Goal: Task Accomplishment & Management: Manage account settings

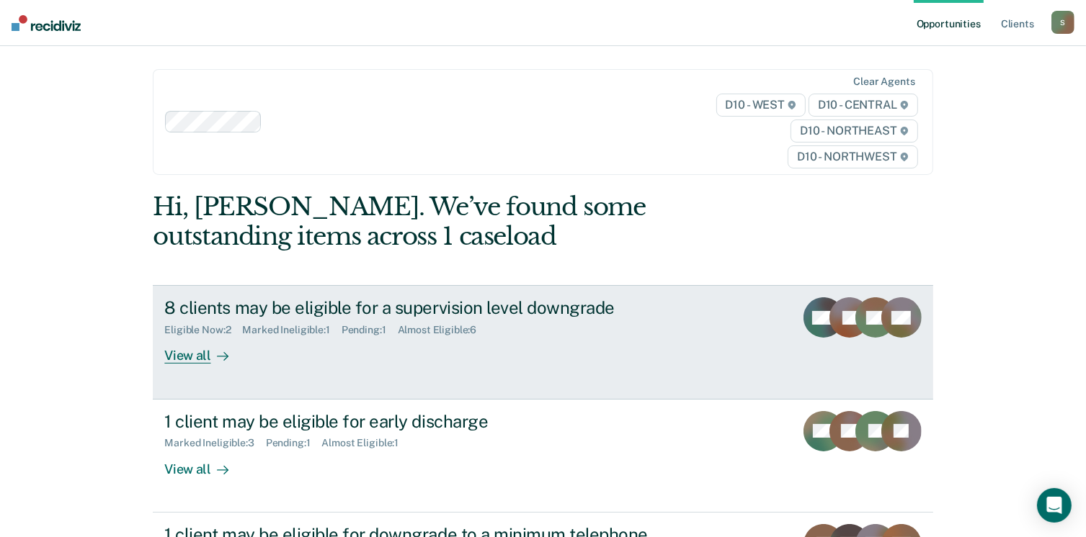
click at [202, 358] on div "View all" at bounding box center [204, 350] width 81 height 28
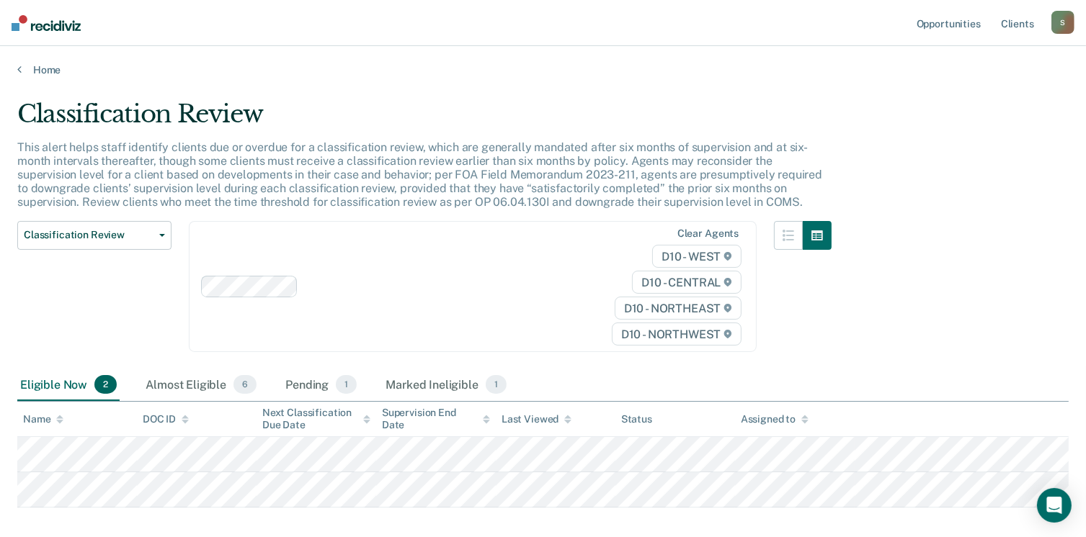
scroll to position [72, 0]
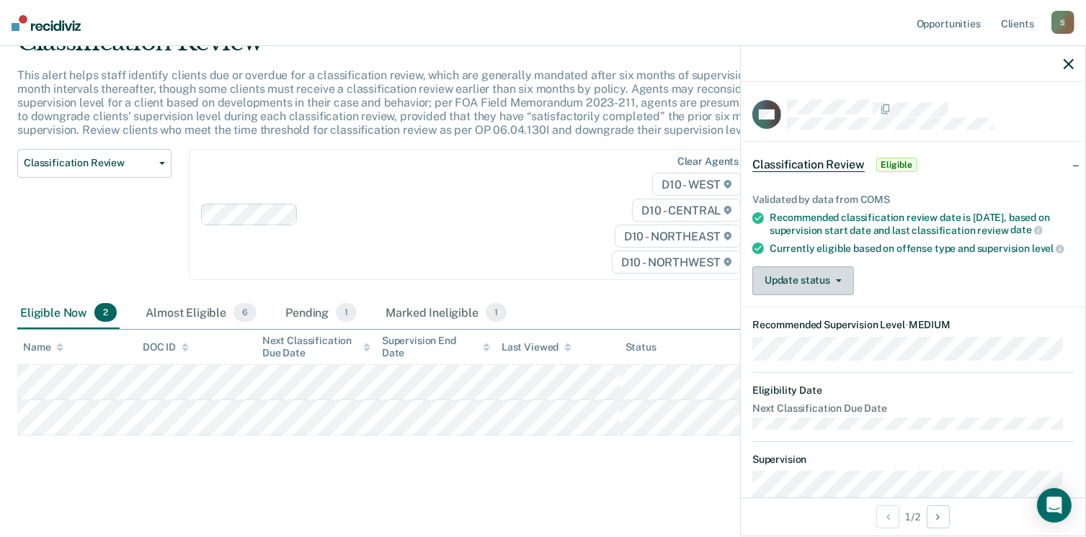
click at [845, 289] on button "Update status" at bounding box center [803, 281] width 102 height 29
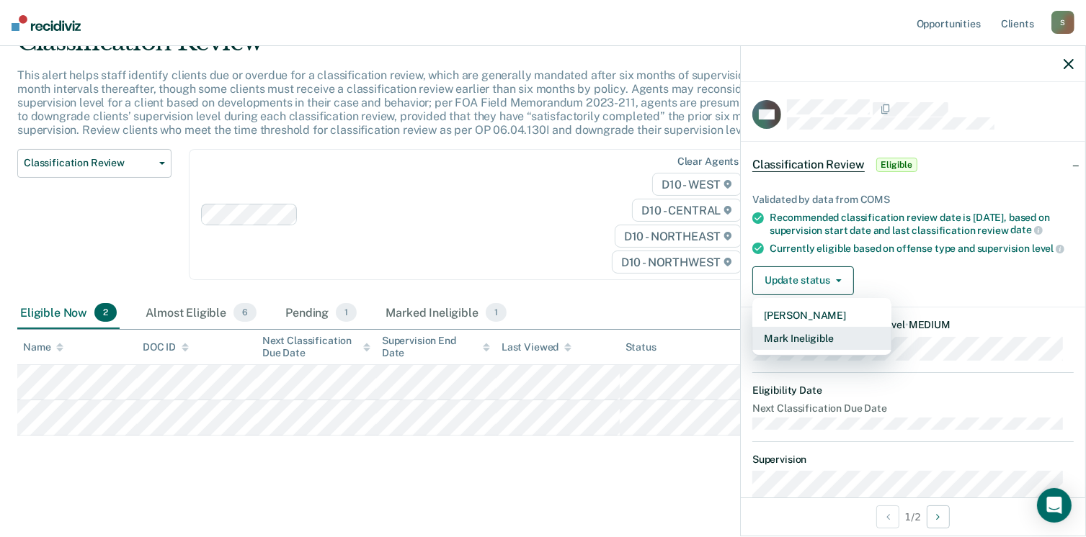
click at [822, 345] on button "Mark Ineligible" at bounding box center [821, 338] width 139 height 23
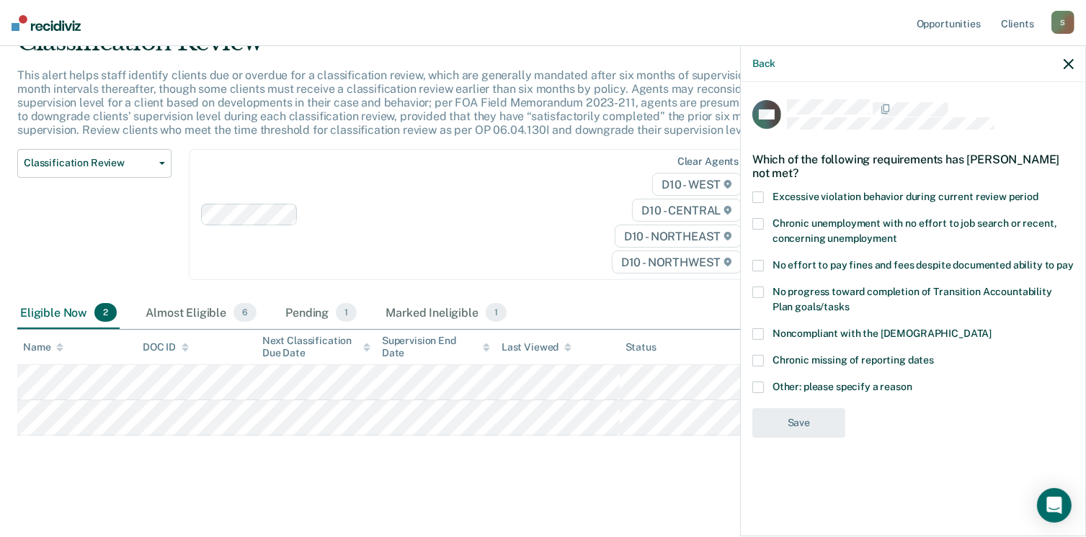
click at [751, 388] on div "CW Which of the following requirements has [PERSON_NAME] not met? Excessive vio…" at bounding box center [913, 308] width 344 height 452
click at [755, 385] on span at bounding box center [758, 388] width 12 height 12
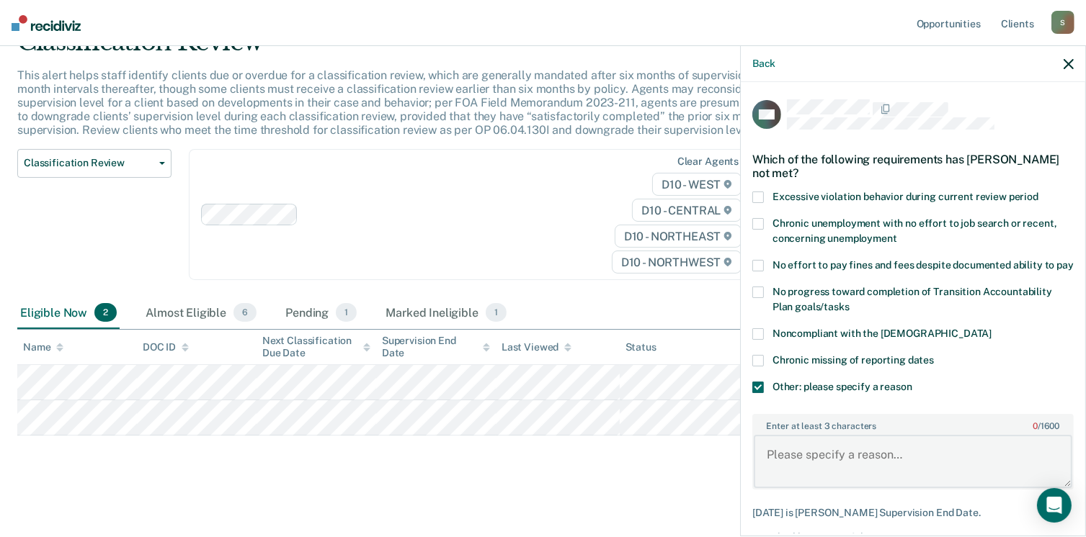
click at [782, 466] on textarea "Enter at least 3 characters 0 / 1600" at bounding box center [913, 461] width 318 height 53
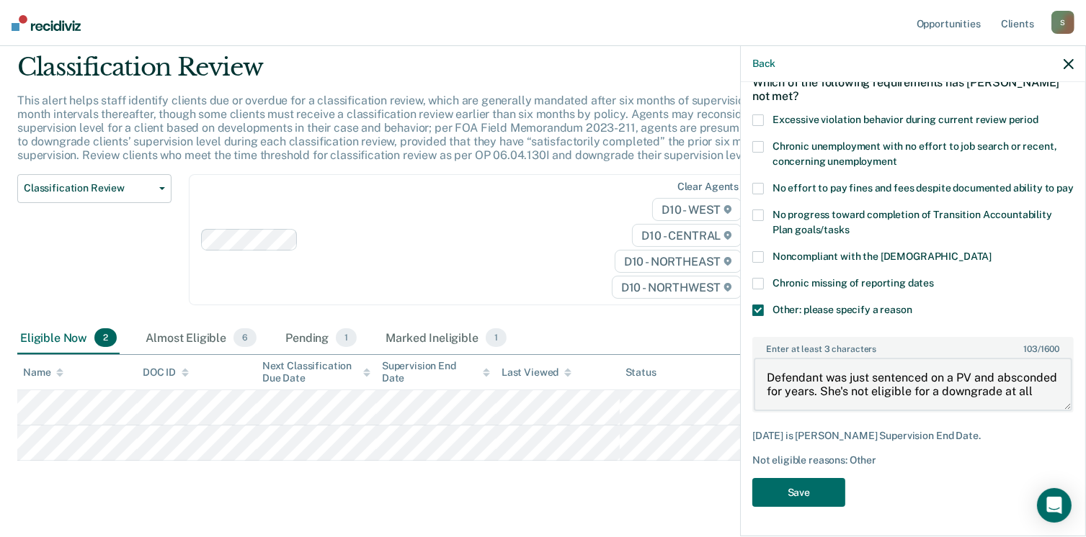
scroll to position [89, 0]
type textarea "Defendant was just sentenced on a PV and absconded for years. She's not eligibl…"
click at [810, 491] on button "Save" at bounding box center [798, 493] width 93 height 30
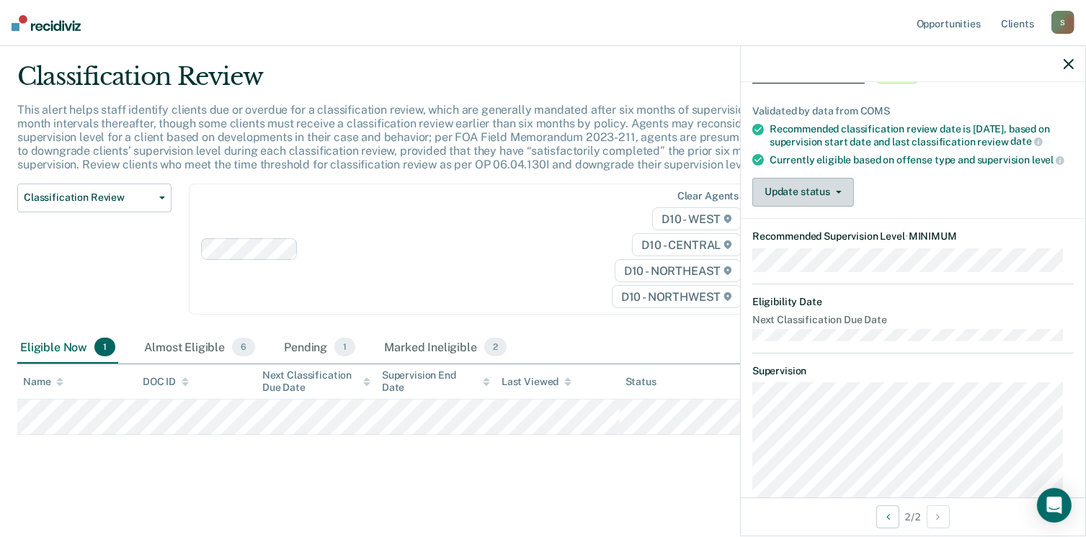
click at [847, 195] on button "Update status" at bounding box center [803, 192] width 102 height 29
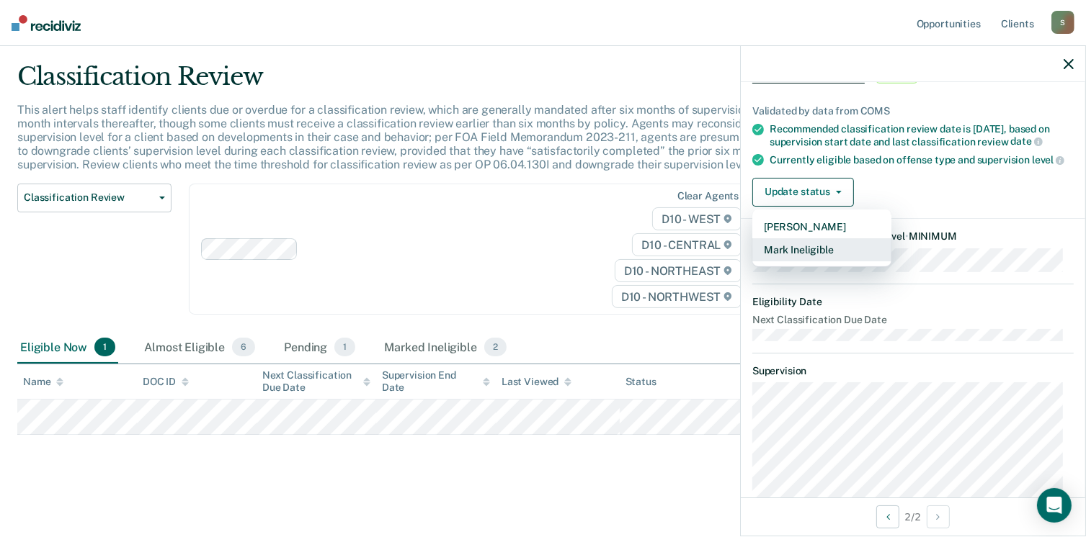
click at [818, 260] on button "Mark Ineligible" at bounding box center [821, 249] width 139 height 23
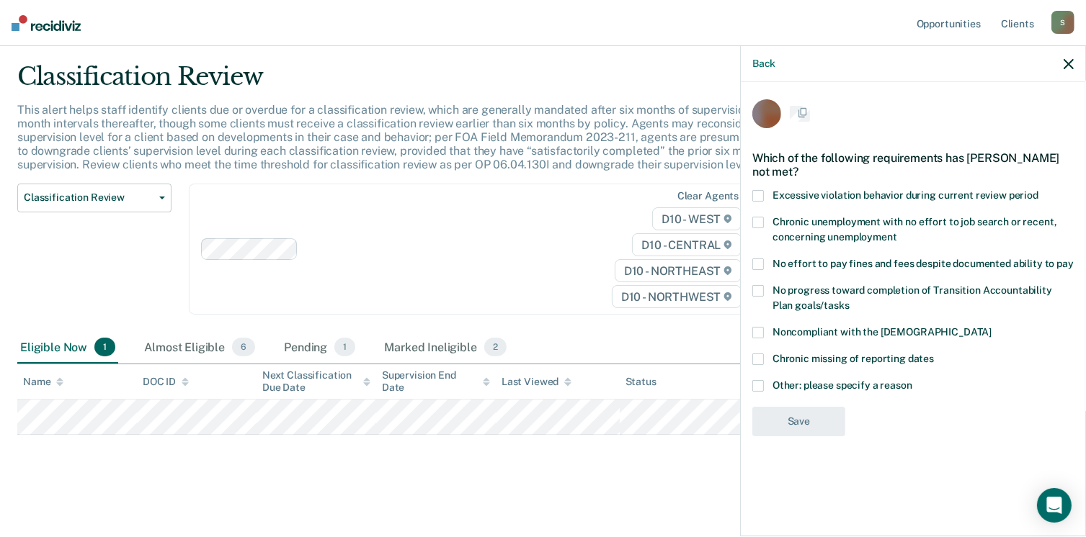
scroll to position [0, 0]
click at [766, 390] on label "Other: please specify a reason" at bounding box center [912, 389] width 321 height 15
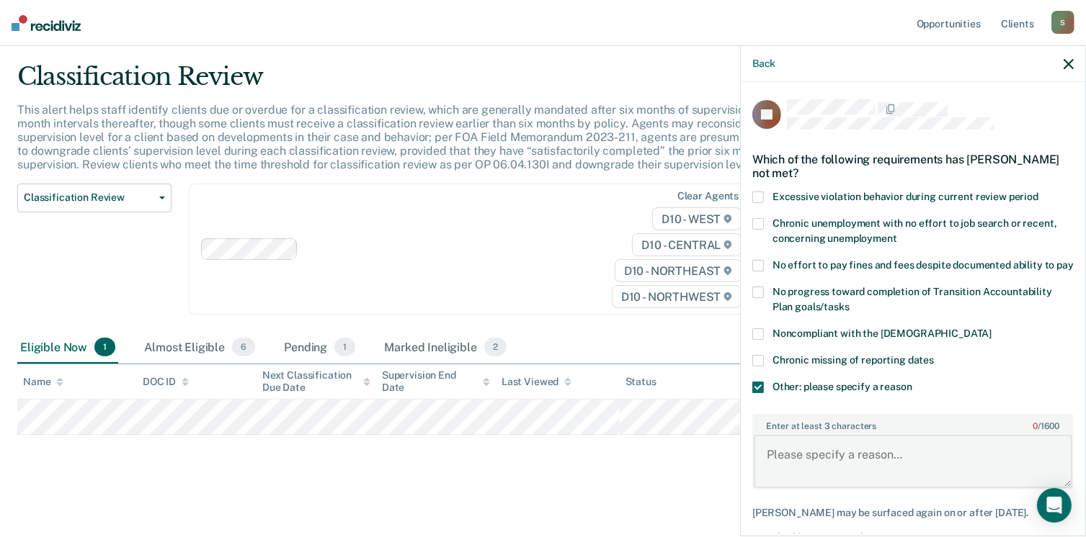
click at [798, 466] on textarea "Enter at least 3 characters 0 / 1600" at bounding box center [913, 461] width 318 height 53
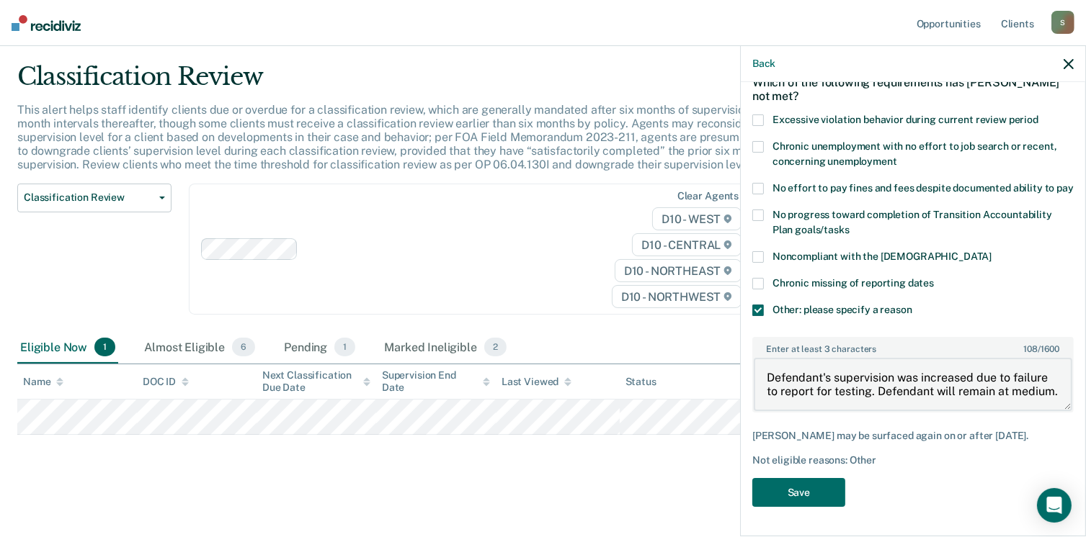
scroll to position [89, 0]
type textarea "Defendant's supervision was increased due to failure to report for testing. Def…"
click at [808, 491] on button "Save" at bounding box center [798, 493] width 93 height 30
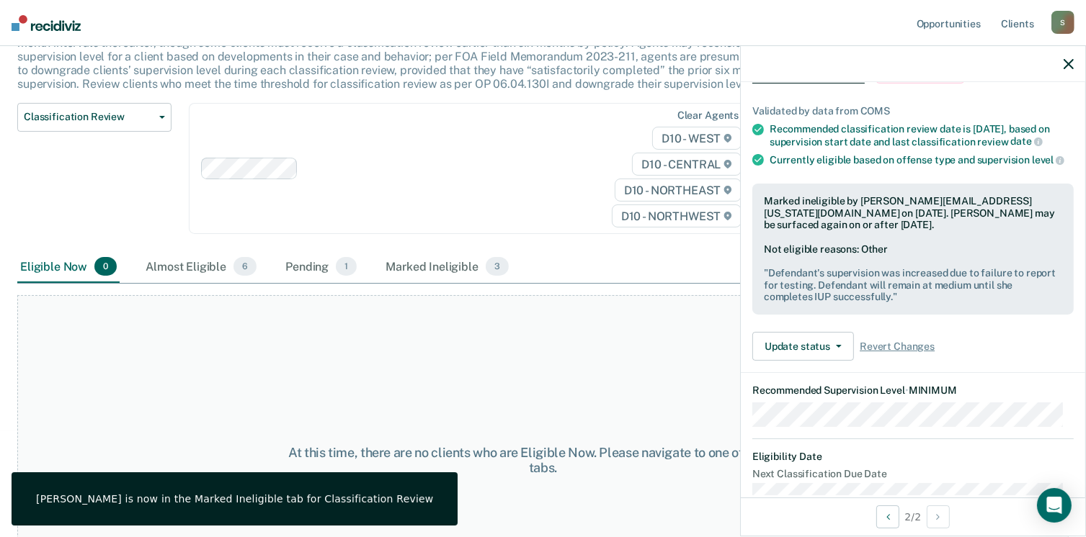
scroll to position [0, 0]
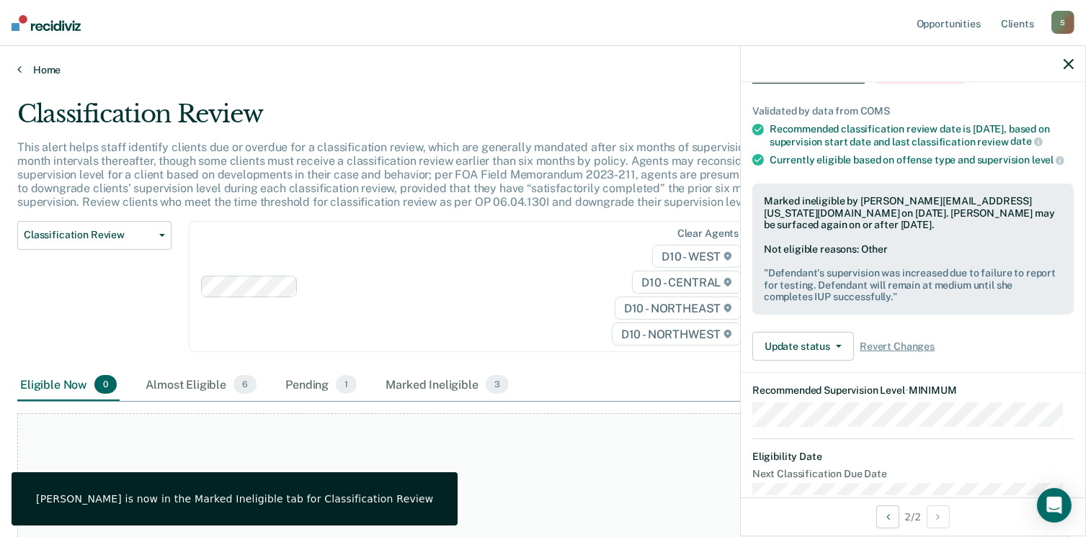
click at [48, 64] on link "Home" at bounding box center [542, 69] width 1051 height 13
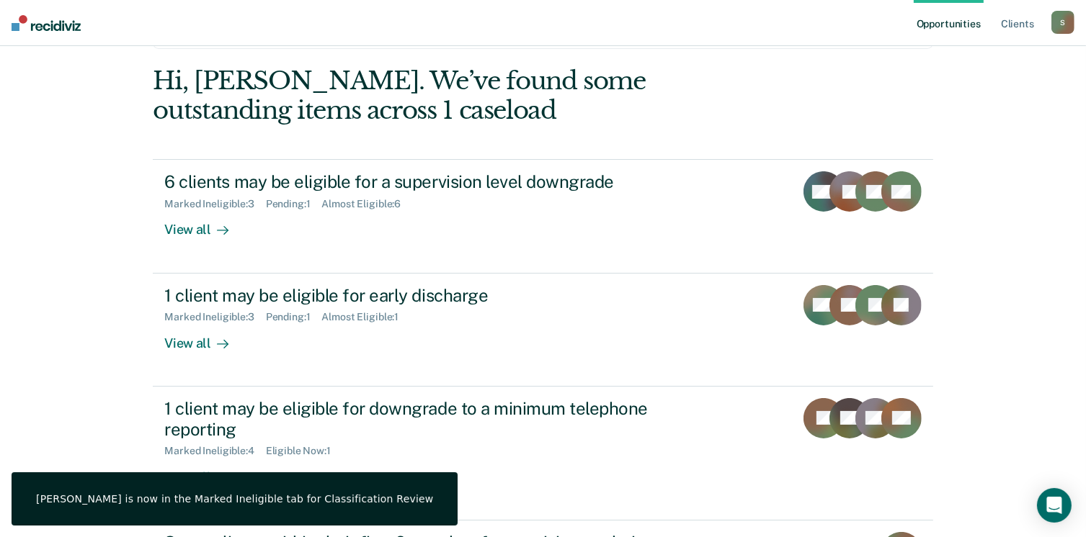
scroll to position [144, 0]
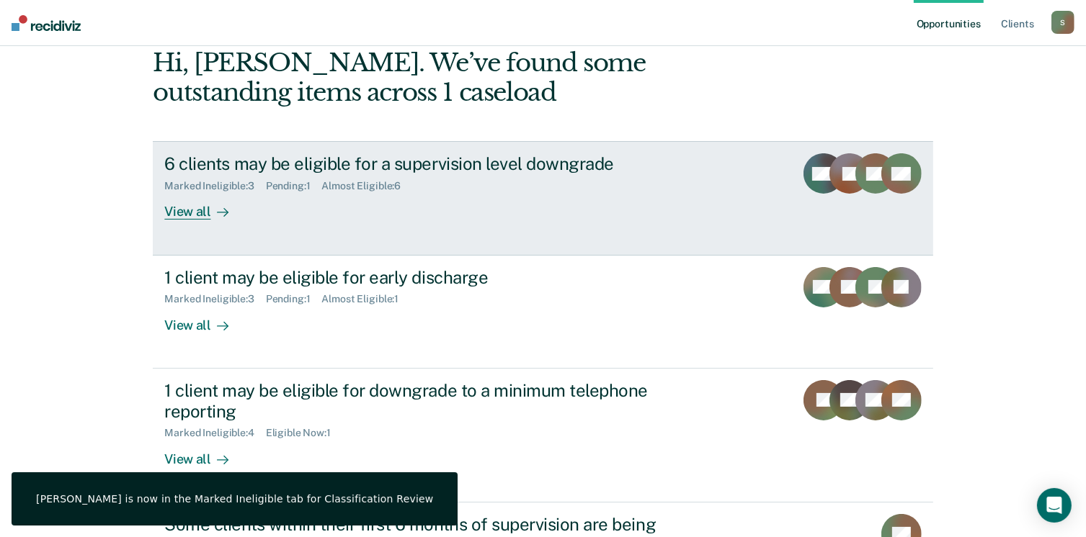
click at [305, 163] on div "6 clients may be eligible for a supervision level downgrade" at bounding box center [417, 163] width 506 height 21
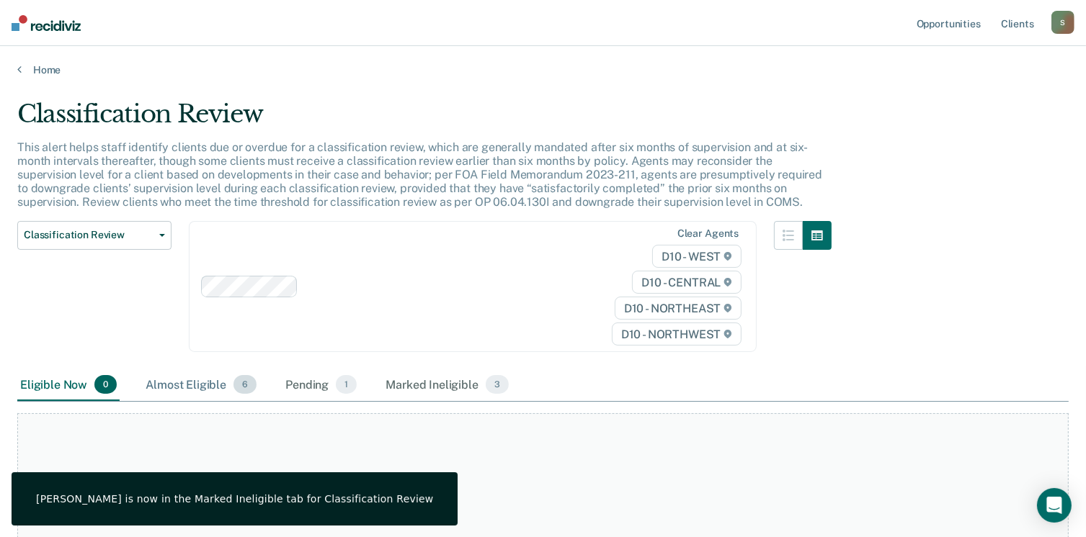
click at [205, 380] on div "Almost Eligible 6" at bounding box center [201, 386] width 117 height 32
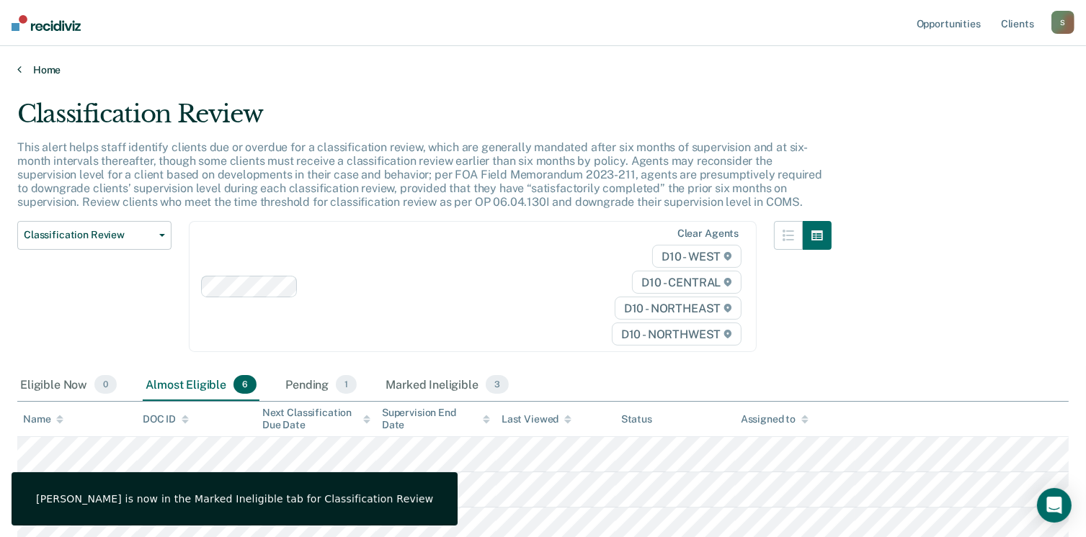
click at [40, 73] on link "Home" at bounding box center [542, 69] width 1051 height 13
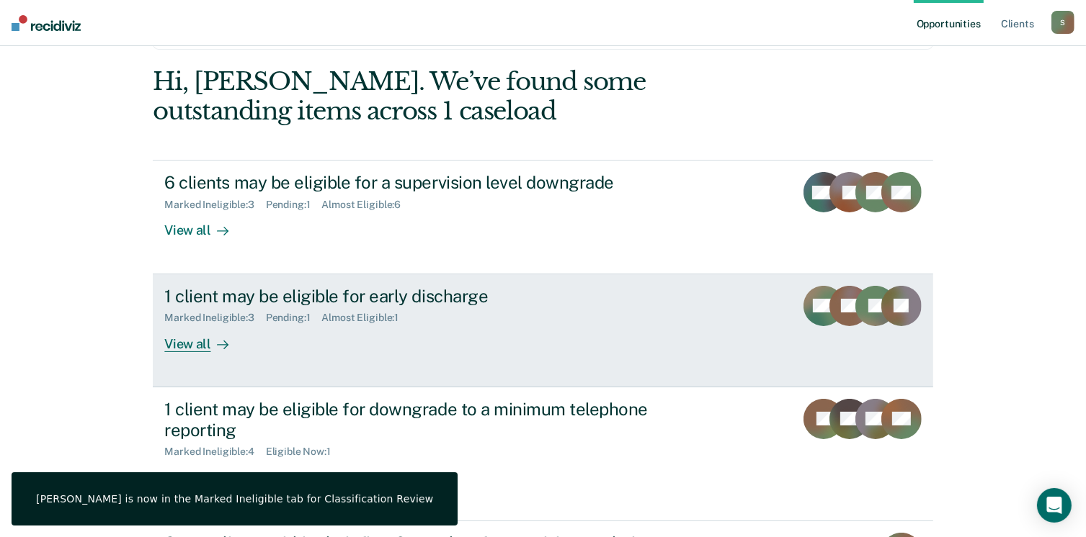
scroll to position [144, 0]
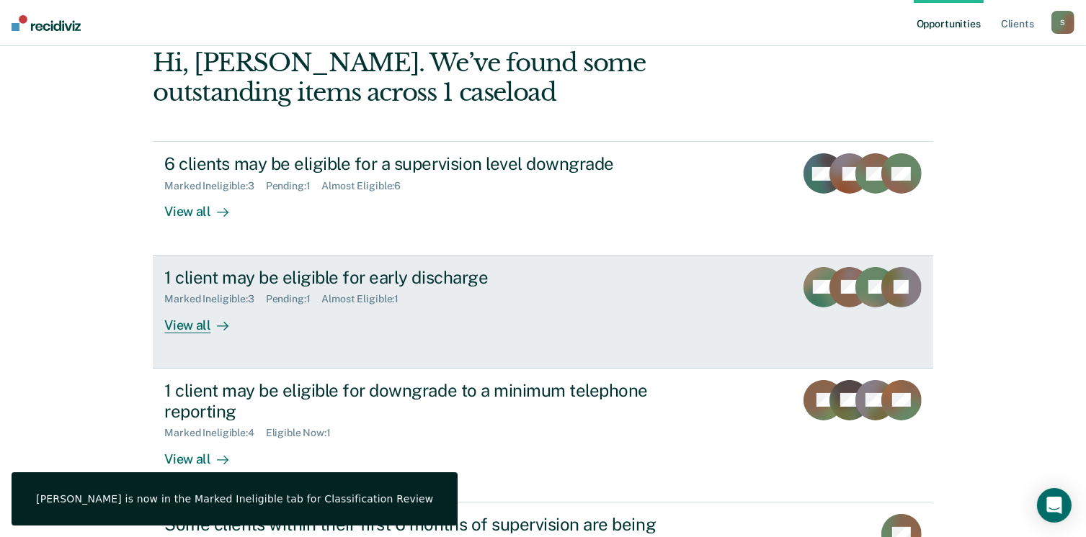
click at [530, 318] on div "1 client may be eligible for early discharge Marked Ineligible : 3 Pending : 1 …" at bounding box center [434, 300] width 540 height 66
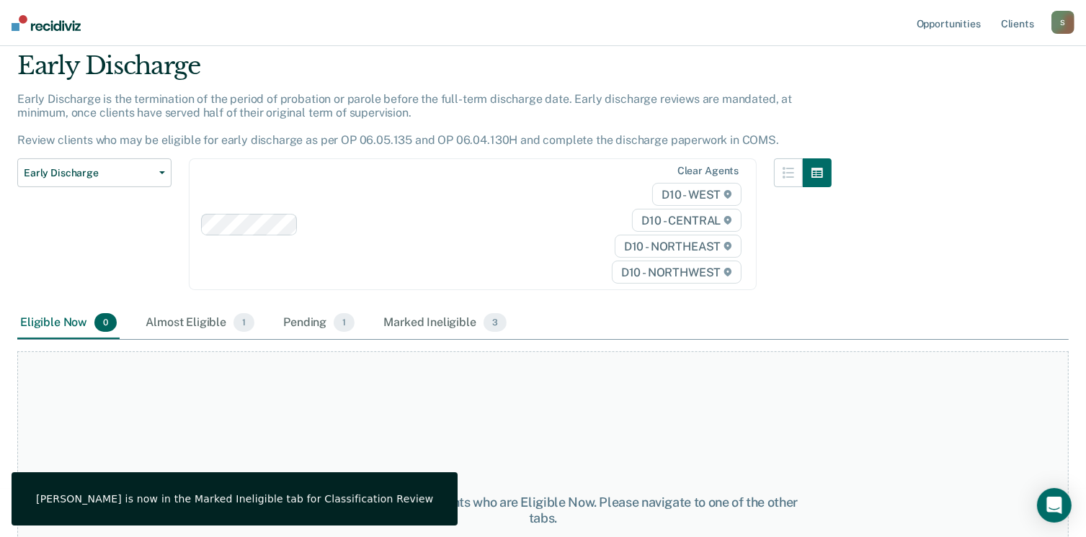
scroll to position [144, 0]
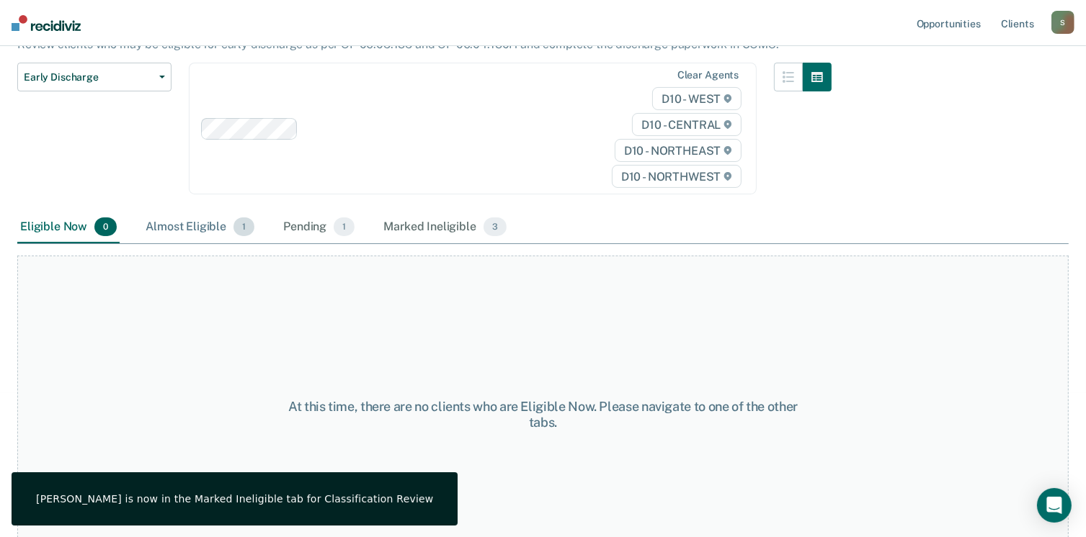
click at [151, 220] on div "Almost Eligible 1" at bounding box center [200, 228] width 115 height 32
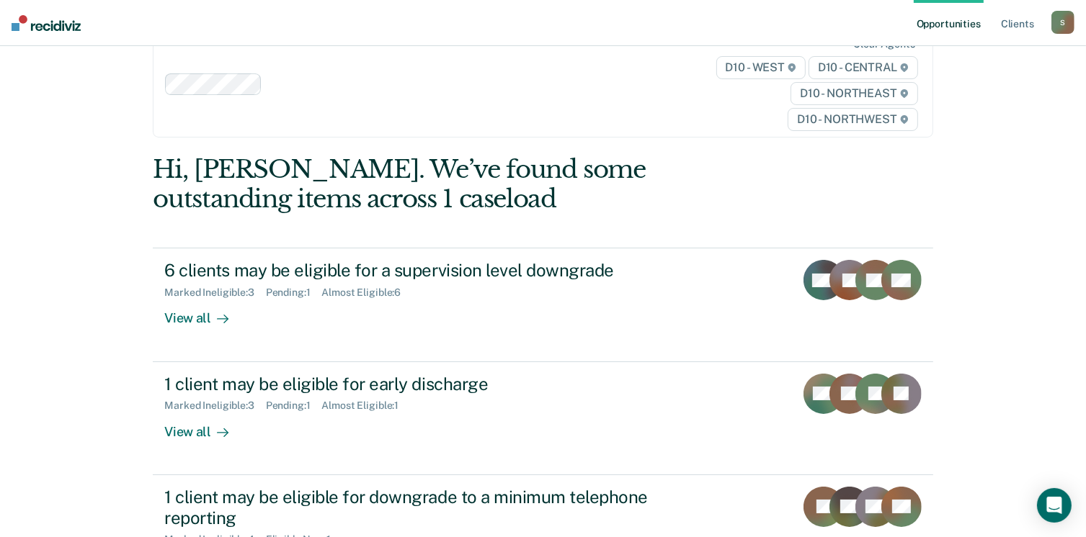
scroll to position [144, 0]
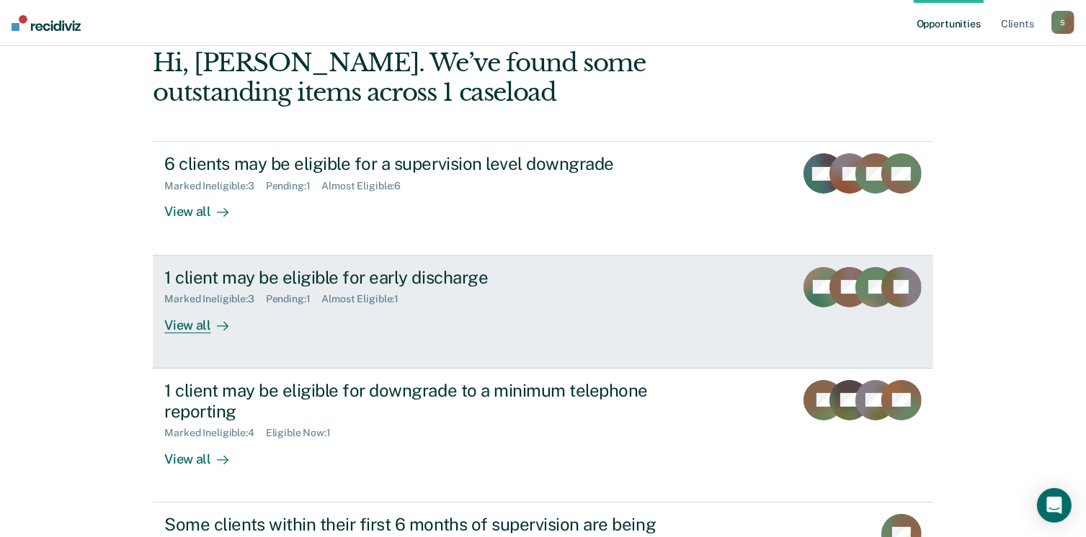
click at [158, 325] on link "1 client may be eligible for early discharge Marked Ineligible : 3 Pending : 1 …" at bounding box center [543, 312] width 780 height 113
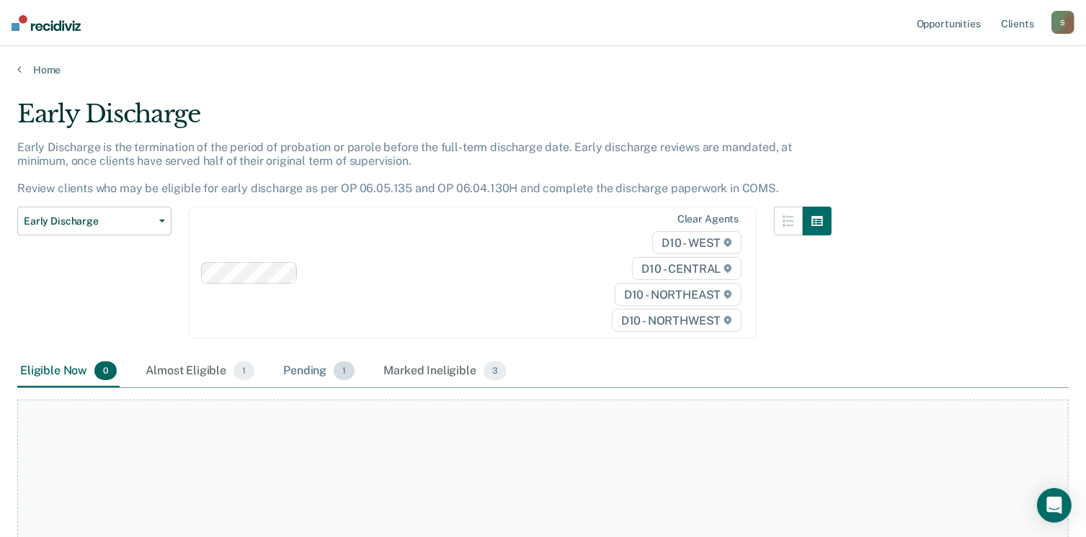
click at [330, 370] on div "Pending 1" at bounding box center [318, 372] width 77 height 32
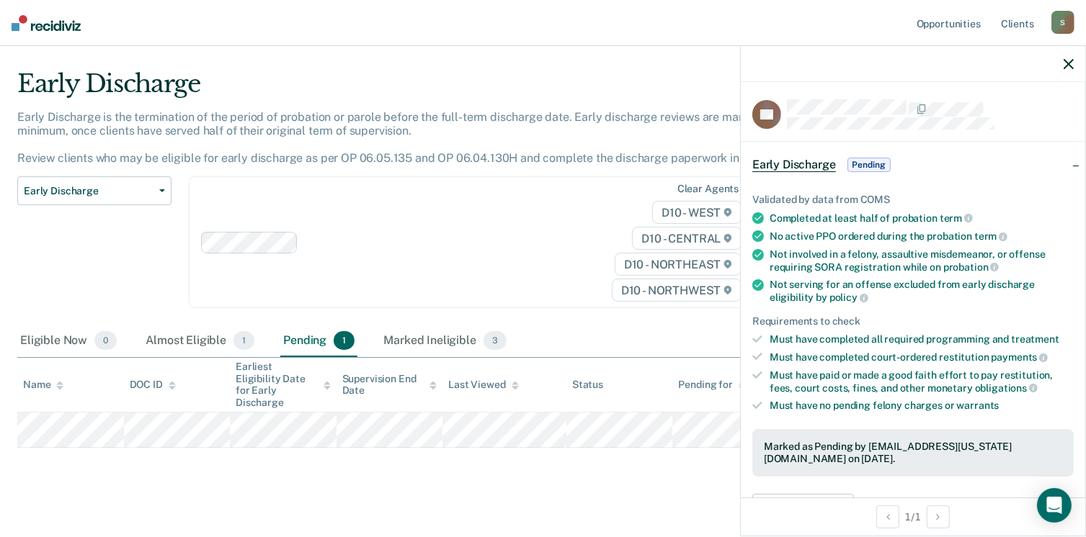
scroll to position [216, 0]
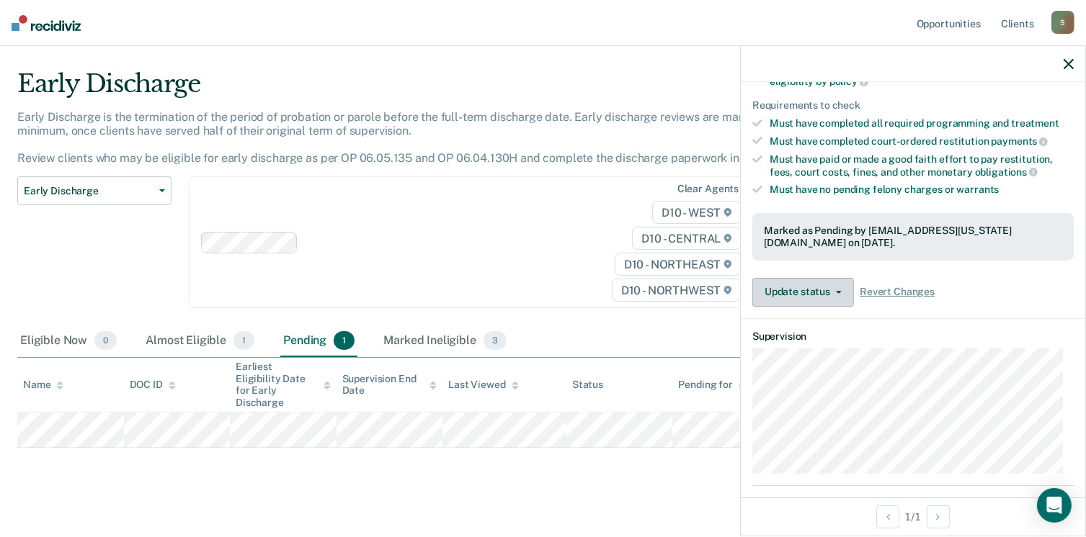
click at [841, 293] on button "Update status" at bounding box center [803, 292] width 102 height 29
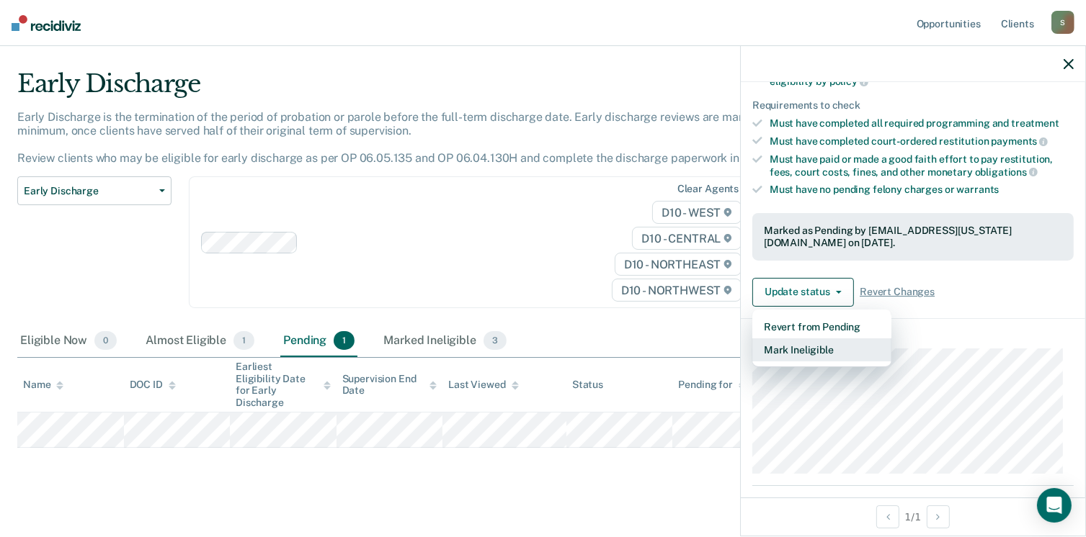
click at [808, 346] on button "Mark Ineligible" at bounding box center [821, 350] width 139 height 23
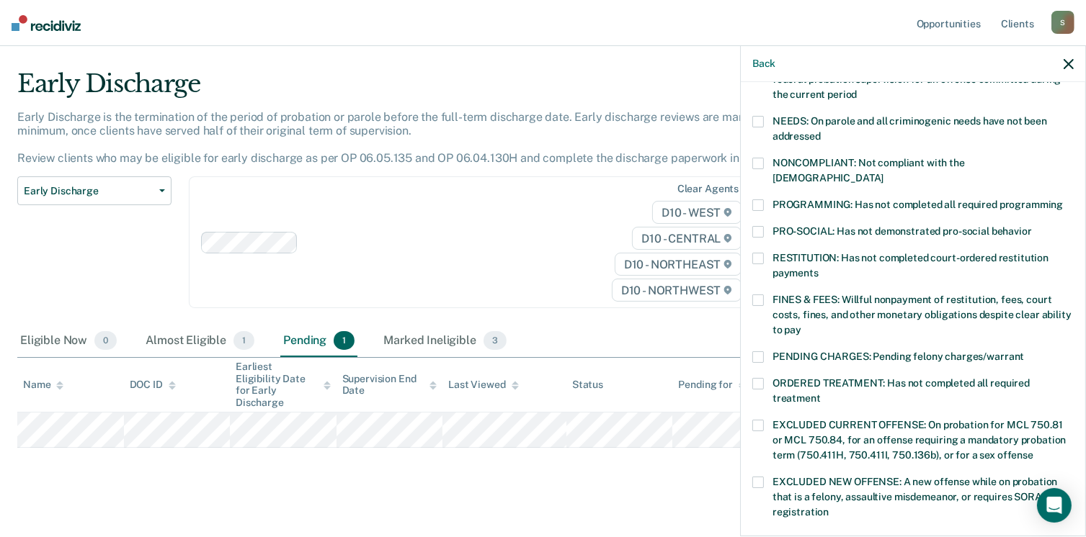
click at [769, 200] on label "PROGRAMMING: Has not completed all required programming" at bounding box center [912, 207] width 321 height 15
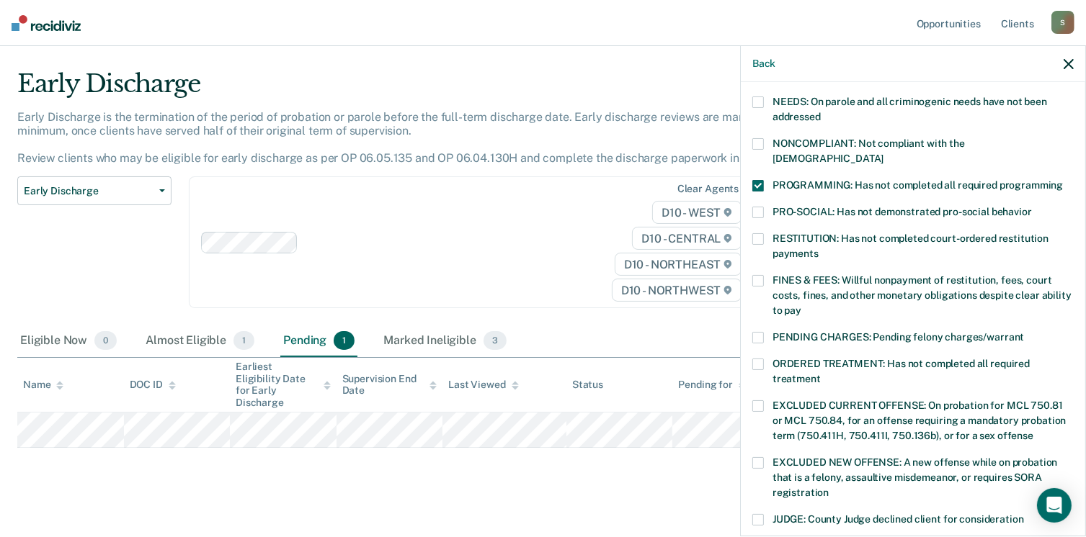
scroll to position [288, 0]
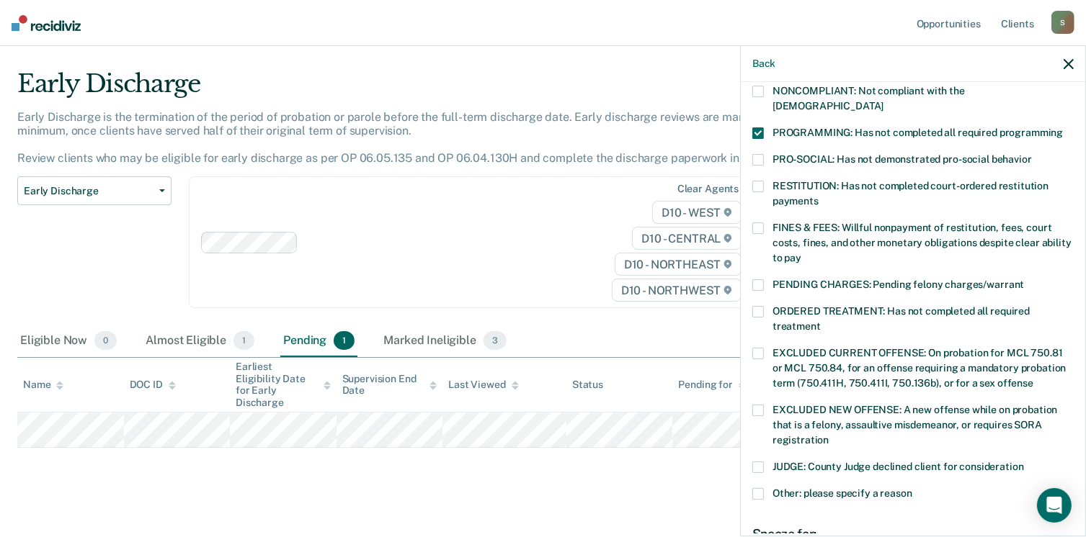
click at [787, 461] on span "JUDGE: County Judge declined client for consideration" at bounding box center [897, 467] width 251 height 12
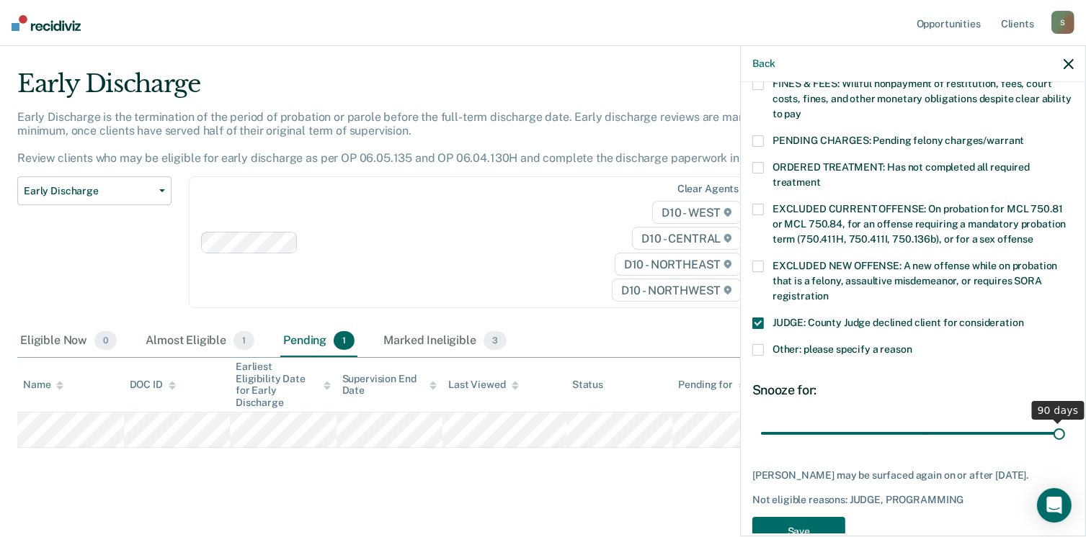
drag, startPoint x: 893, startPoint y: 421, endPoint x: 1101, endPoint y: 424, distance: 208.2
type input "90"
click at [1065, 424] on input "range" at bounding box center [913, 433] width 304 height 25
click at [802, 523] on button "Save" at bounding box center [798, 532] width 93 height 30
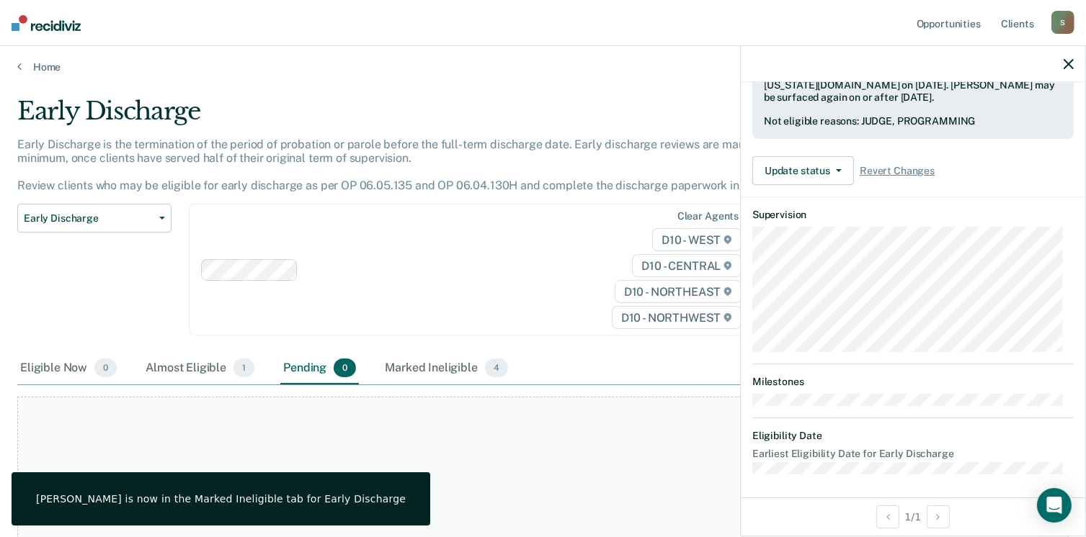
scroll to position [0, 0]
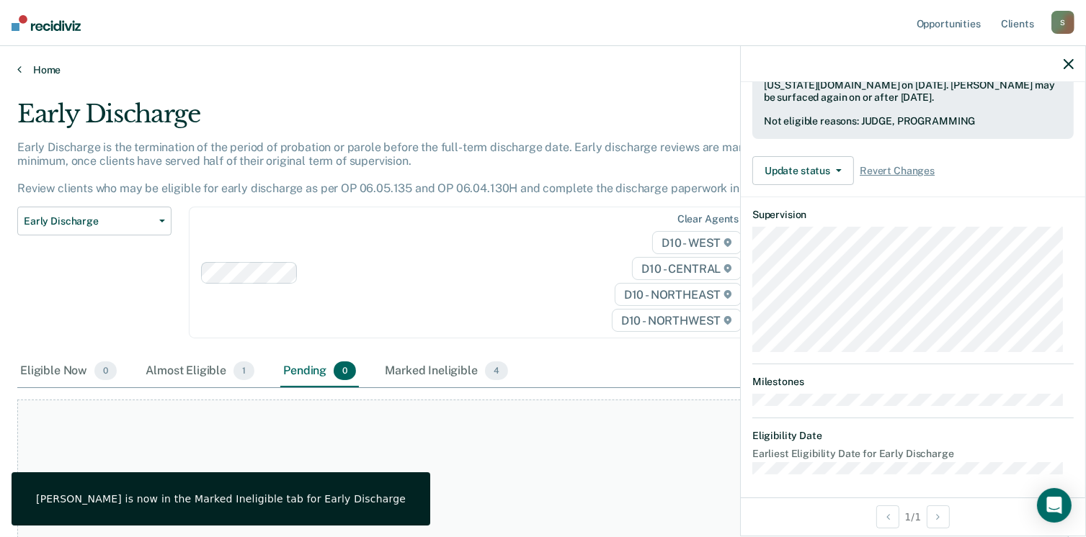
click at [51, 68] on link "Home" at bounding box center [542, 69] width 1051 height 13
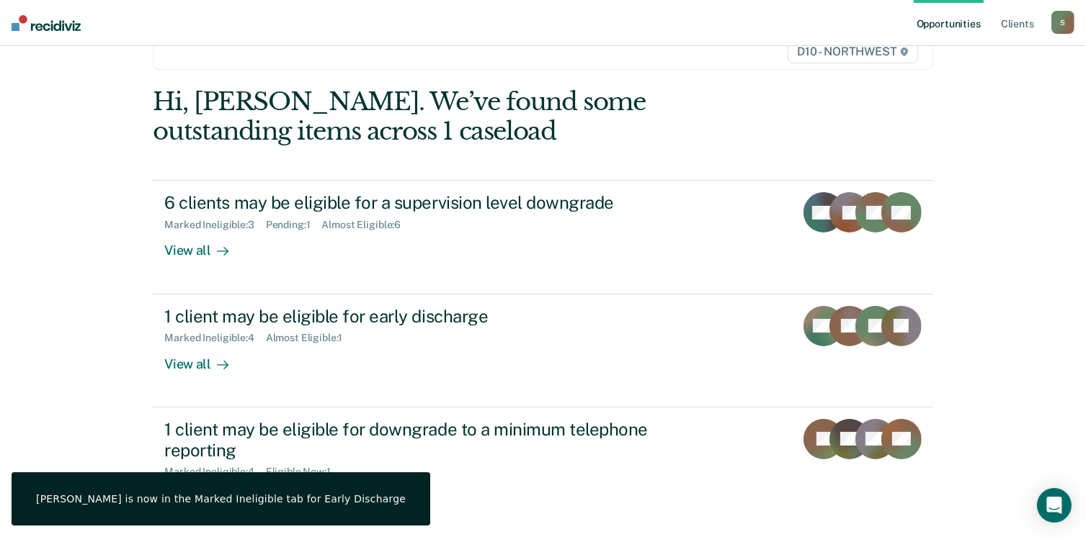
scroll to position [144, 0]
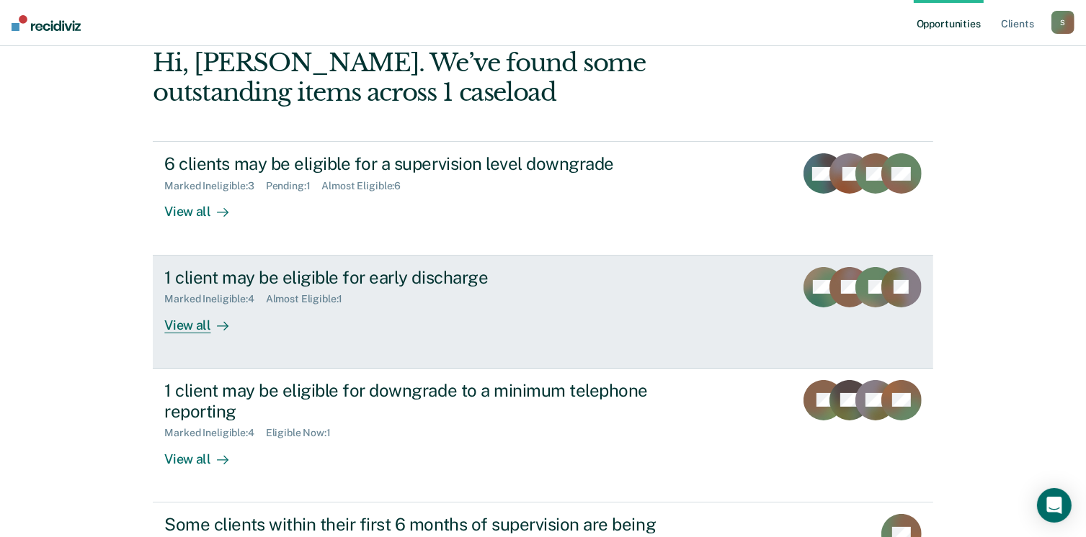
click at [204, 316] on div "View all" at bounding box center [204, 319] width 81 height 28
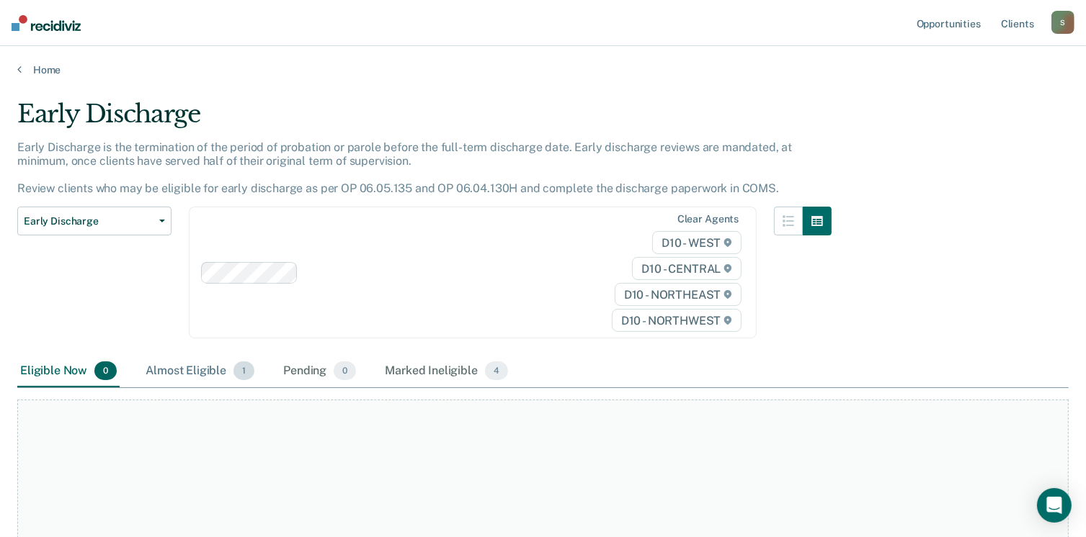
click at [171, 372] on div "Almost Eligible 1" at bounding box center [200, 372] width 115 height 32
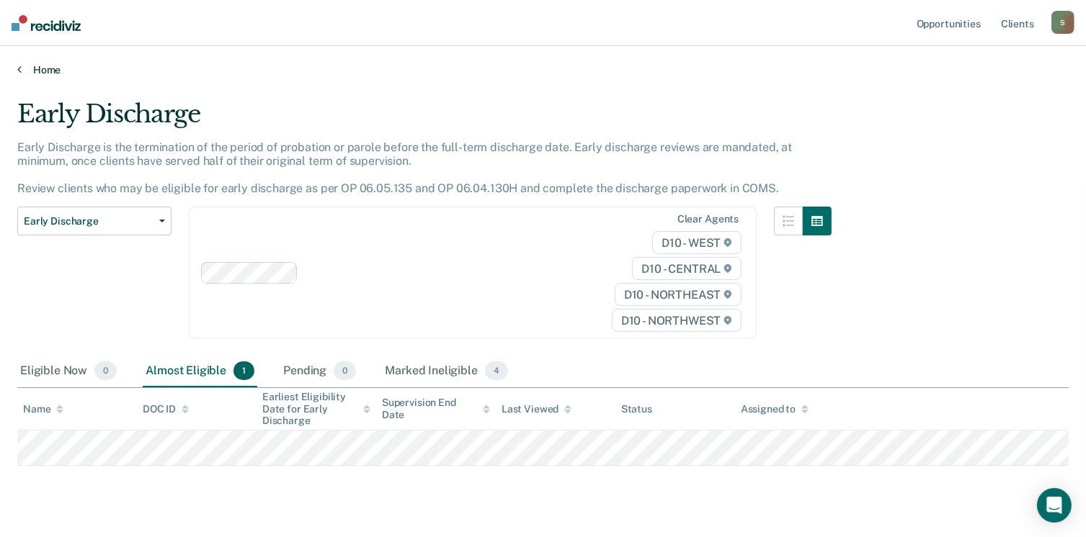
click at [40, 69] on link "Home" at bounding box center [542, 69] width 1051 height 13
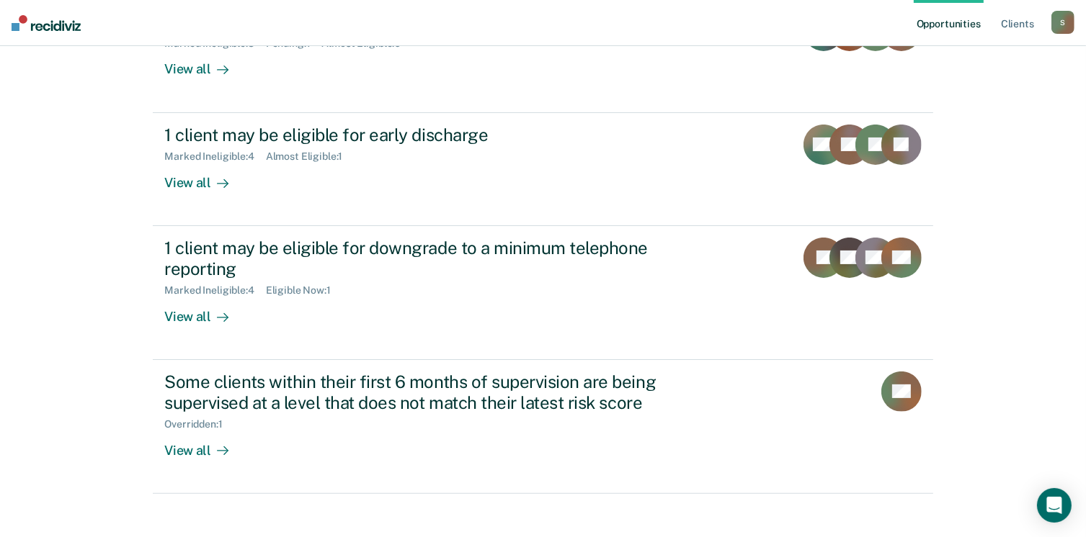
scroll to position [288, 0]
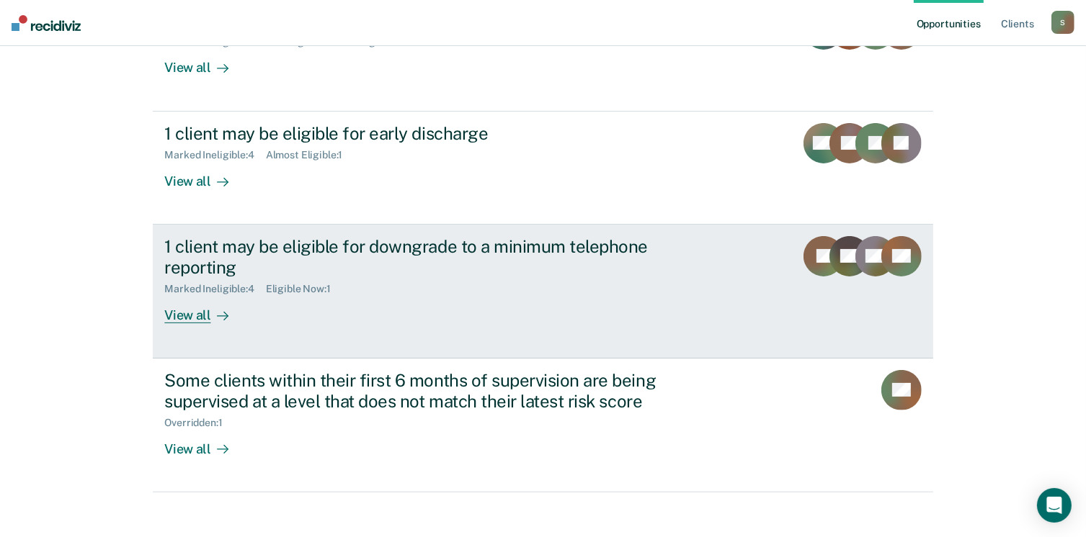
click at [197, 314] on div "View all" at bounding box center [204, 309] width 81 height 28
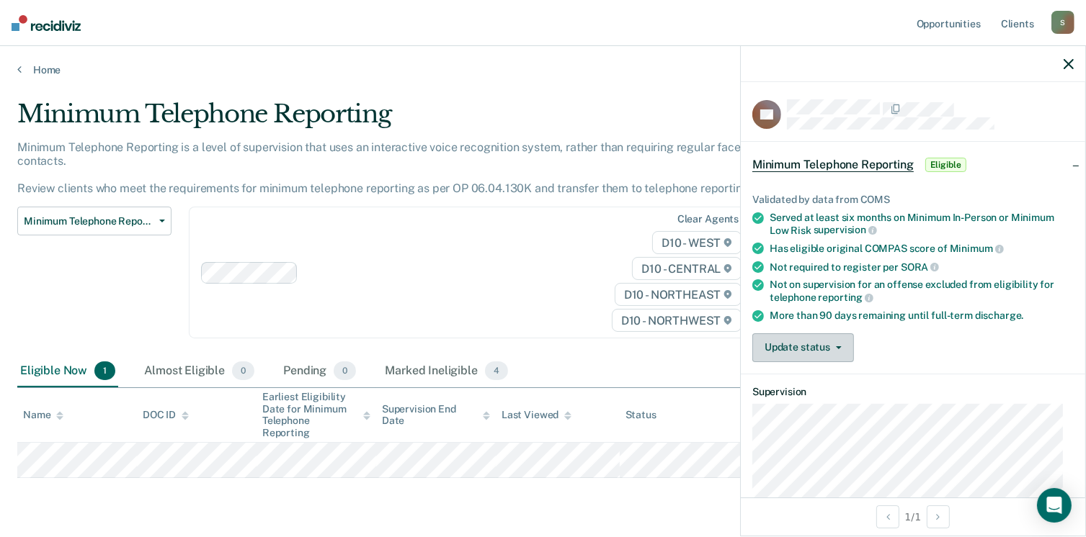
click at [842, 347] on button "Update status" at bounding box center [803, 348] width 102 height 29
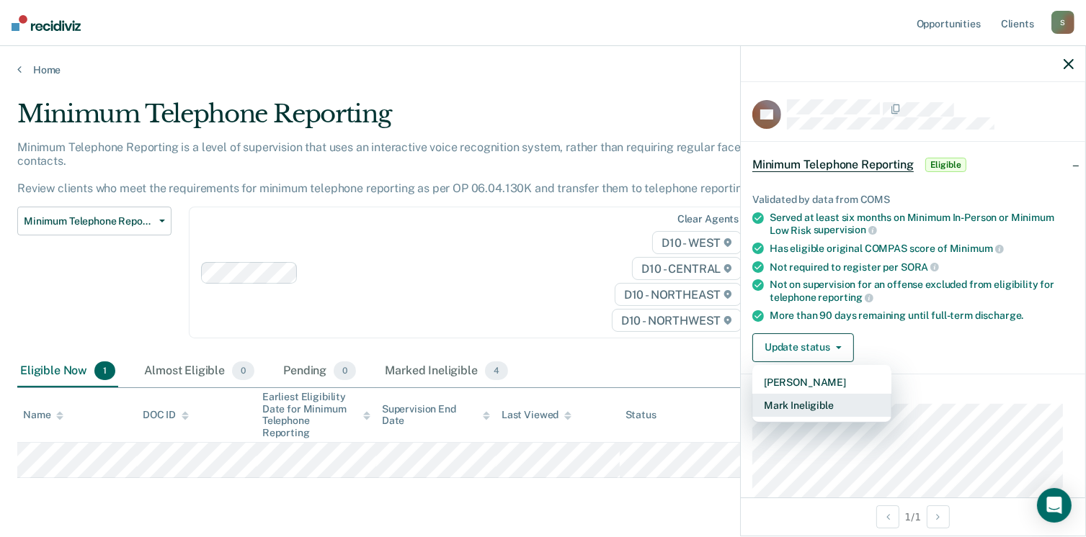
click at [828, 406] on button "Mark Ineligible" at bounding box center [821, 405] width 139 height 23
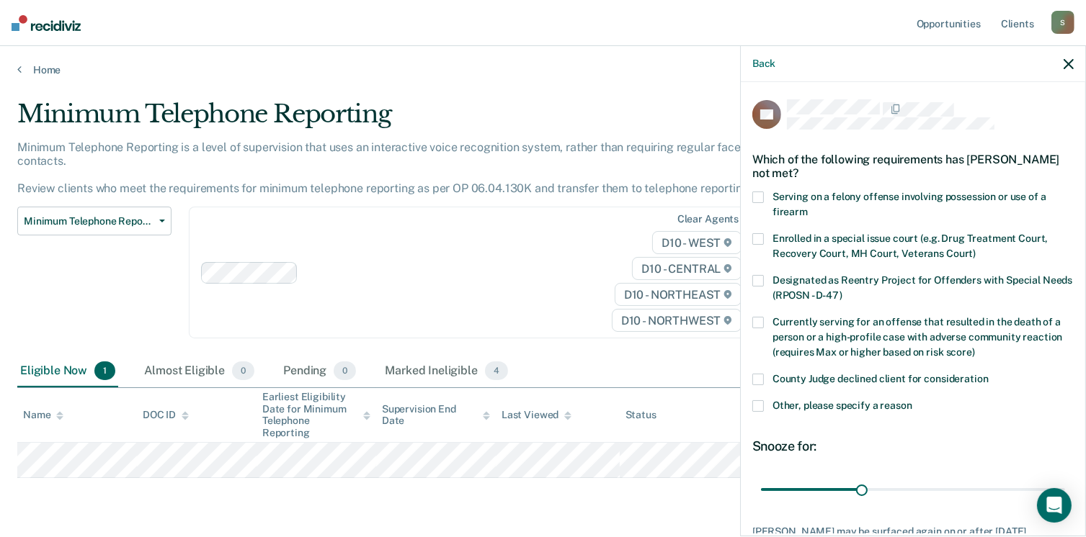
click at [767, 417] on div "Other, please specify a reason" at bounding box center [912, 414] width 321 height 27
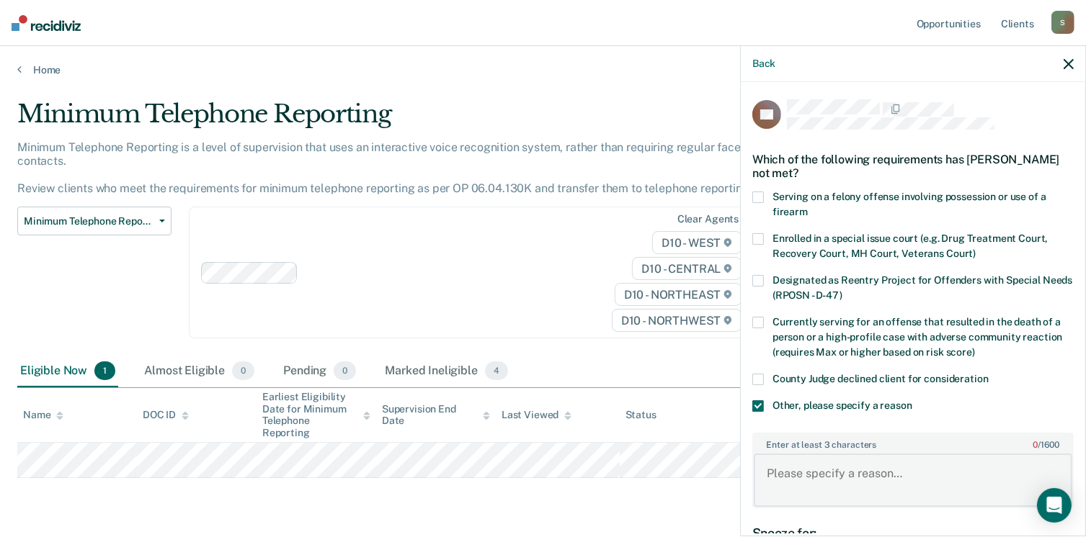
click at [792, 469] on textarea "Enter at least 3 characters 0 / 1600" at bounding box center [913, 480] width 318 height 53
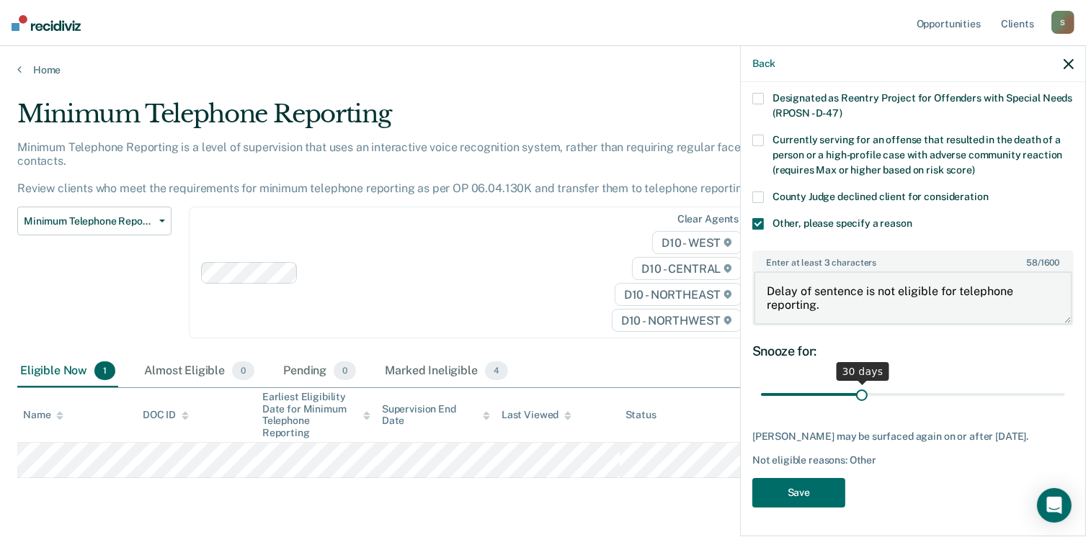
type textarea "Delay of sentence is not eligible for telephone reporting."
drag, startPoint x: 985, startPoint y: 387, endPoint x: 1068, endPoint y: 381, distance: 83.8
type input "90"
click at [1065, 383] on input "range" at bounding box center [913, 395] width 304 height 25
drag, startPoint x: 857, startPoint y: 299, endPoint x: 865, endPoint y: 295, distance: 9.7
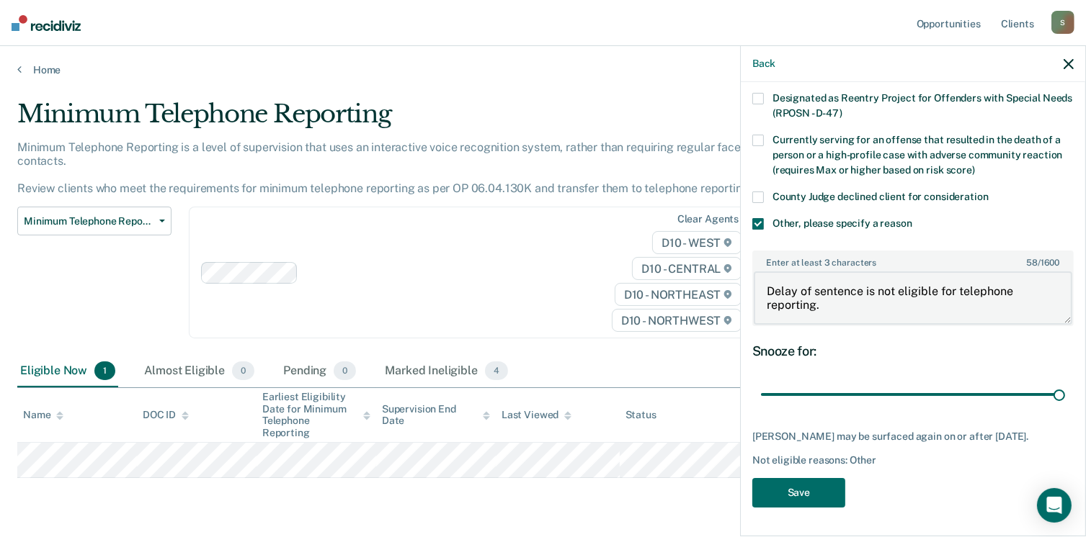
click at [858, 298] on textarea "Delay of sentence is not eligible for telephone reporting." at bounding box center [913, 298] width 318 height 53
type textarea "Delay of sentence is not eligible for telephone reporting. This should be snooz…"
click at [788, 494] on button "Save" at bounding box center [798, 493] width 93 height 30
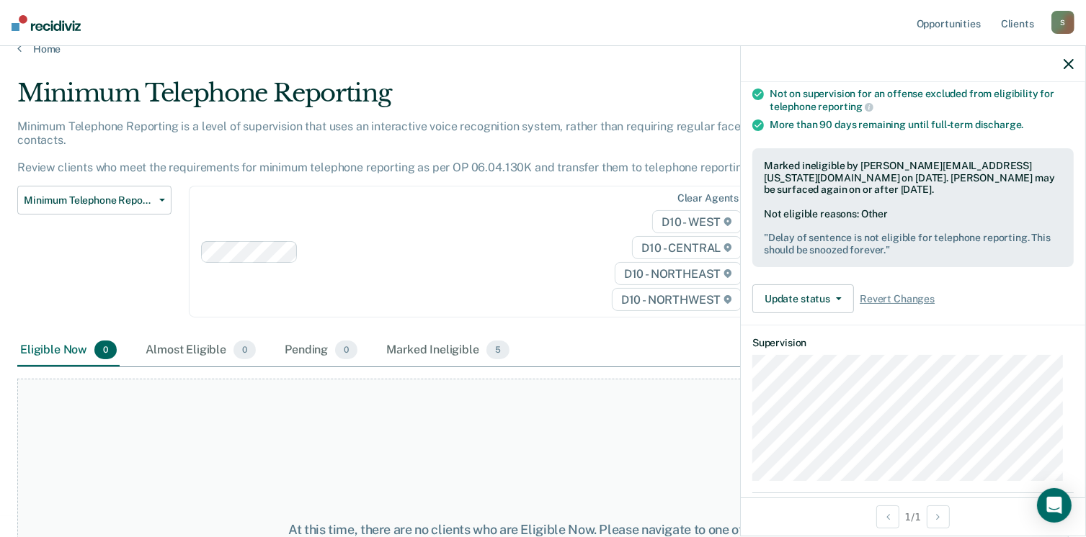
scroll to position [0, 0]
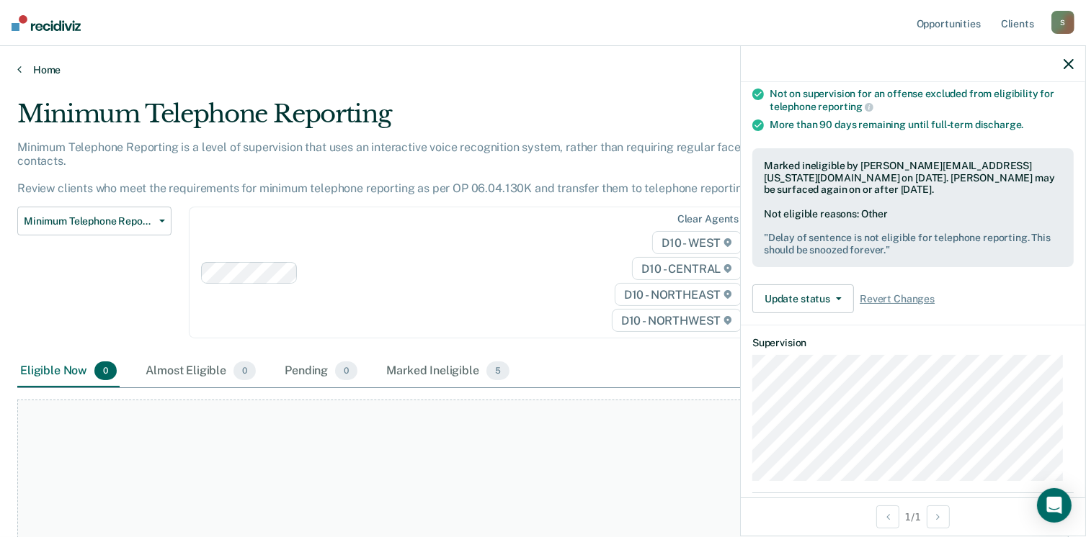
click at [29, 73] on link "Home" at bounding box center [542, 69] width 1051 height 13
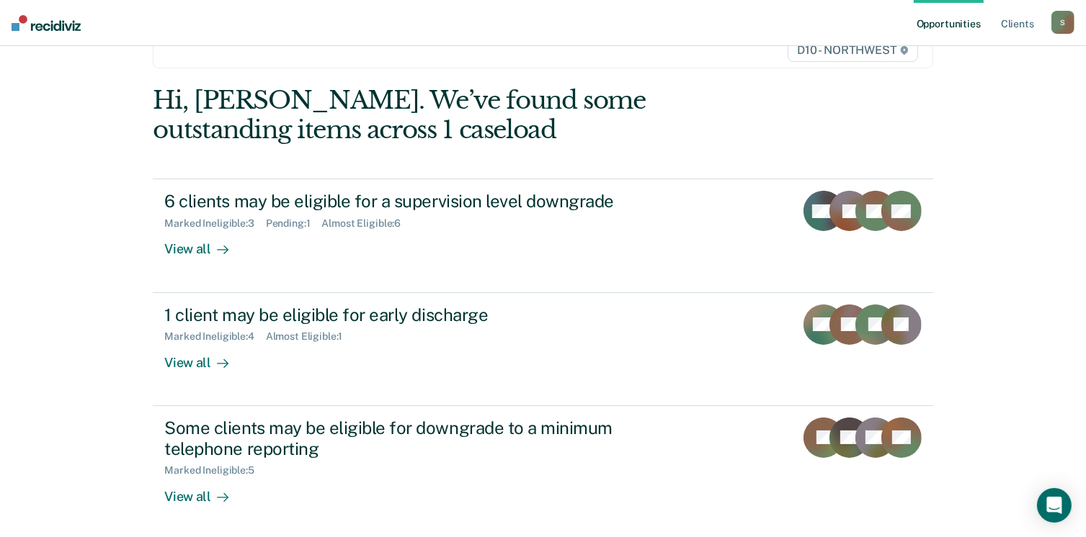
scroll to position [288, 0]
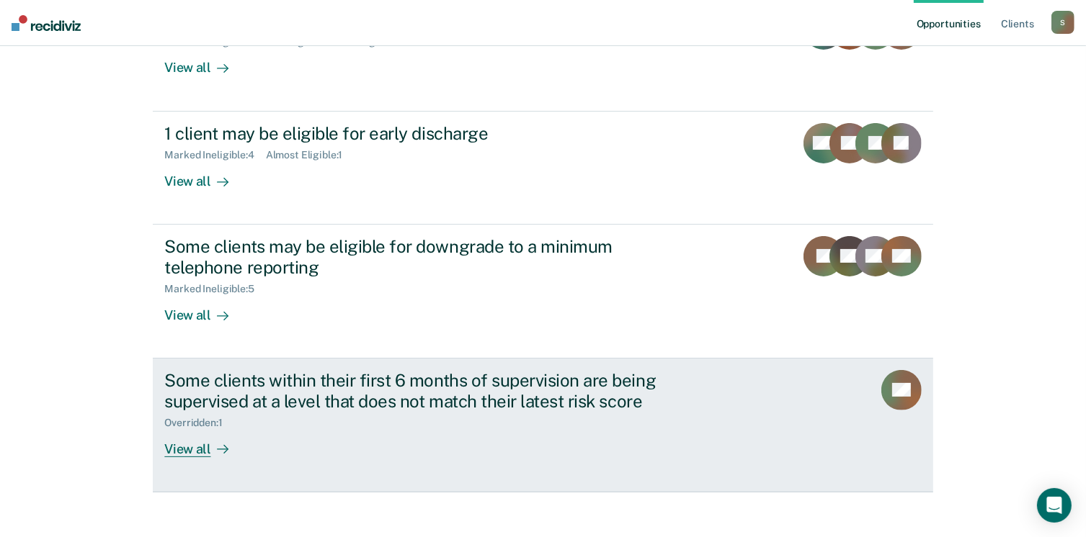
click at [166, 444] on div "View all" at bounding box center [204, 443] width 81 height 28
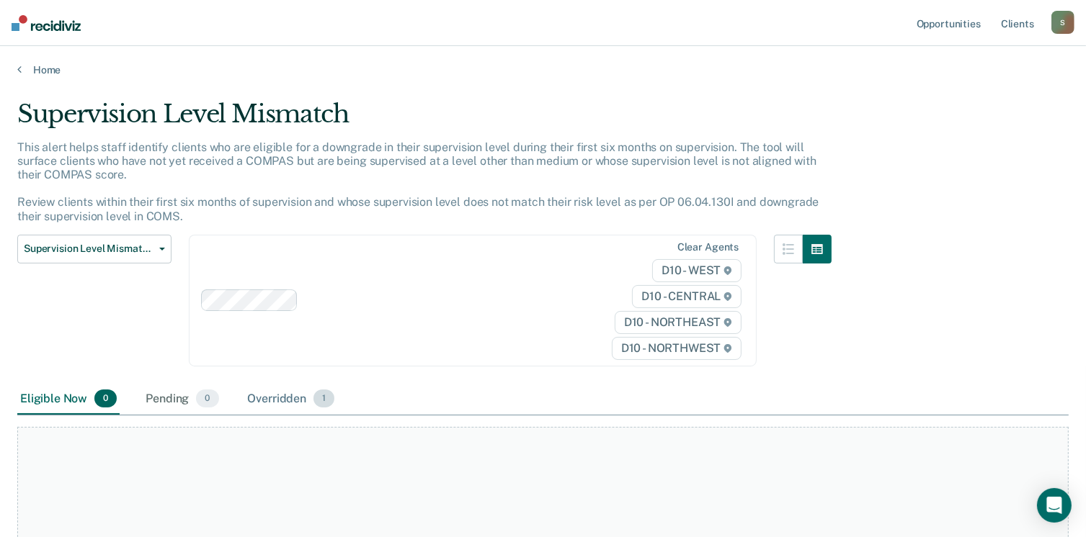
click at [281, 404] on div "Overridden 1" at bounding box center [291, 400] width 93 height 32
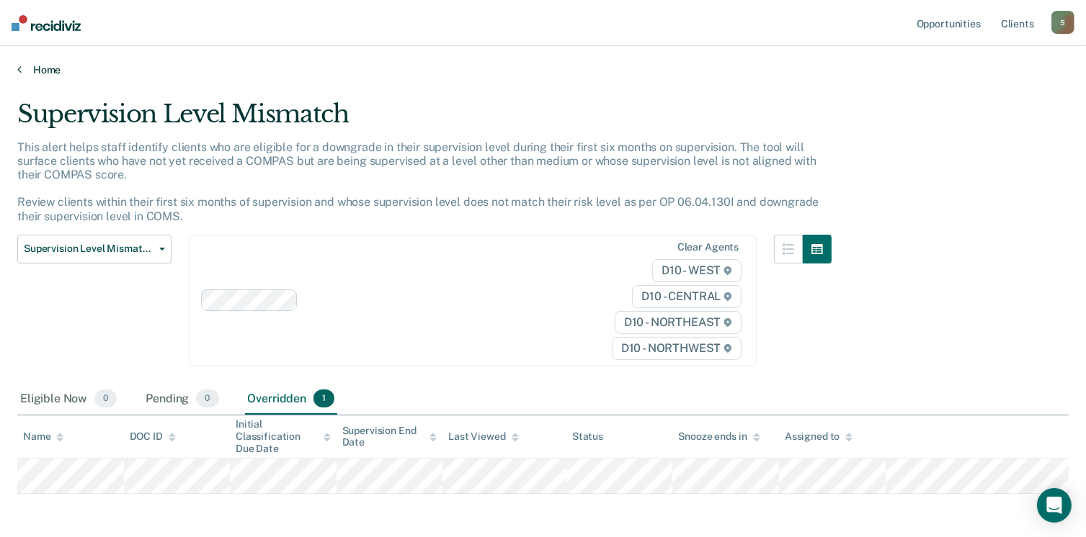
click at [58, 68] on link "Home" at bounding box center [542, 69] width 1051 height 13
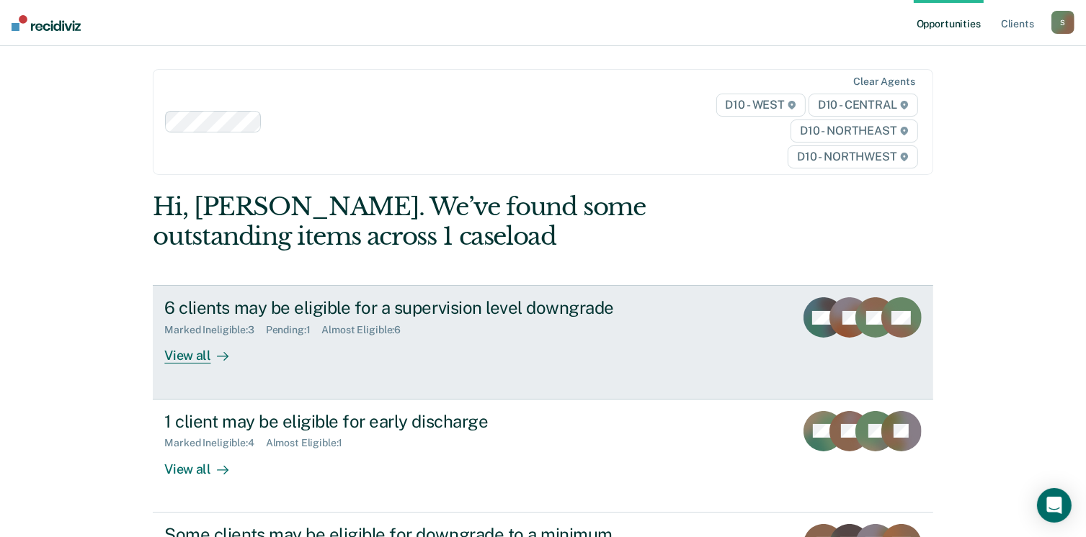
click at [572, 316] on div "6 clients may be eligible for a supervision level downgrade" at bounding box center [417, 308] width 506 height 21
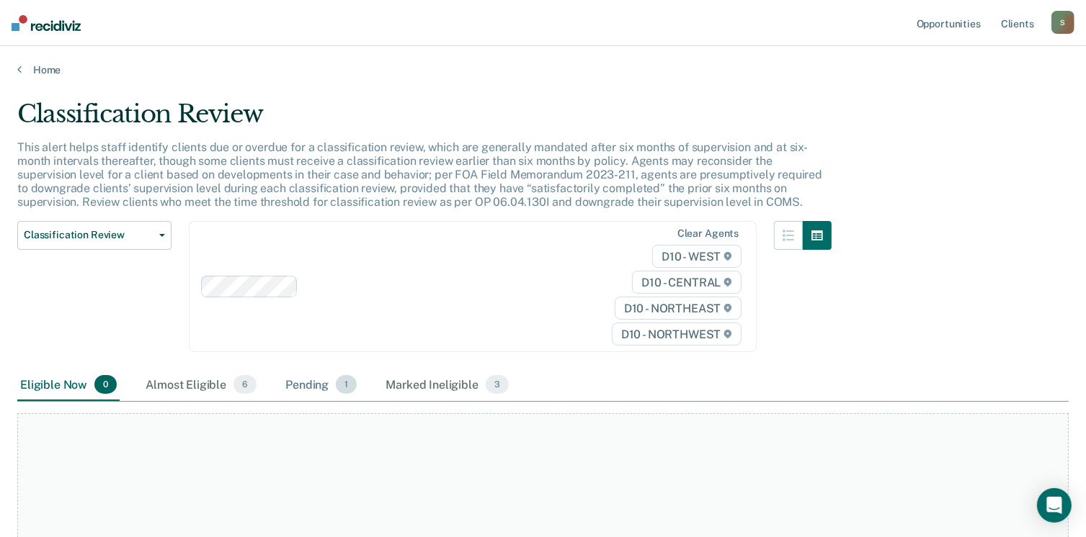
click at [321, 393] on div "Pending 1" at bounding box center [320, 386] width 77 height 32
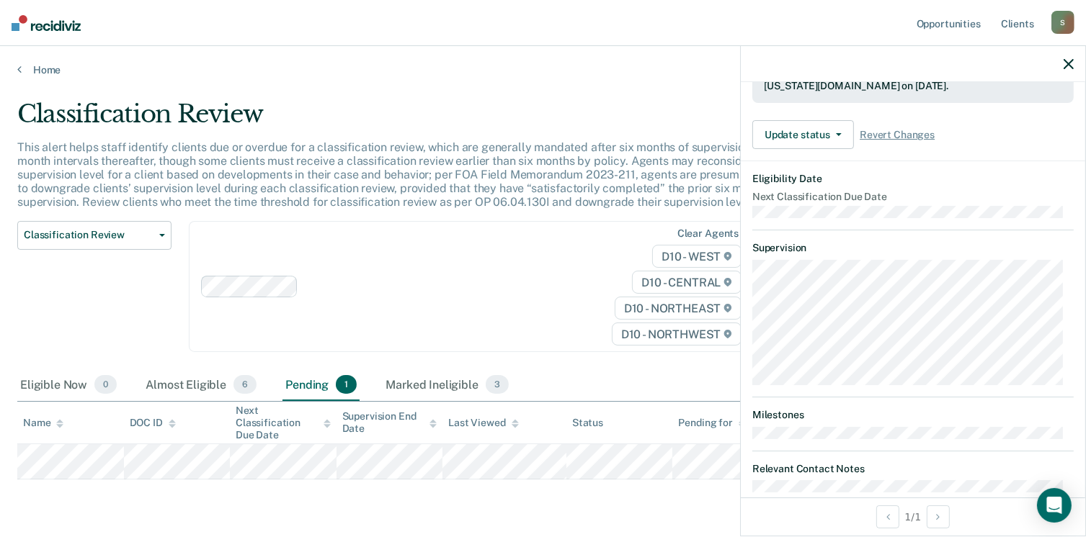
scroll to position [72, 0]
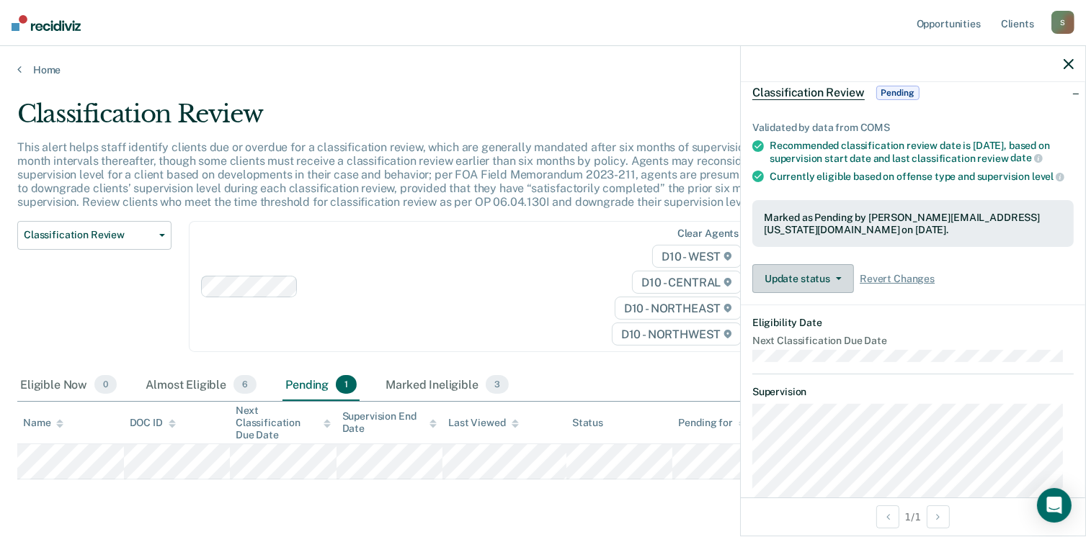
click at [844, 284] on button "Update status" at bounding box center [803, 278] width 102 height 29
click at [893, 285] on span "Revert Changes" at bounding box center [897, 279] width 75 height 12
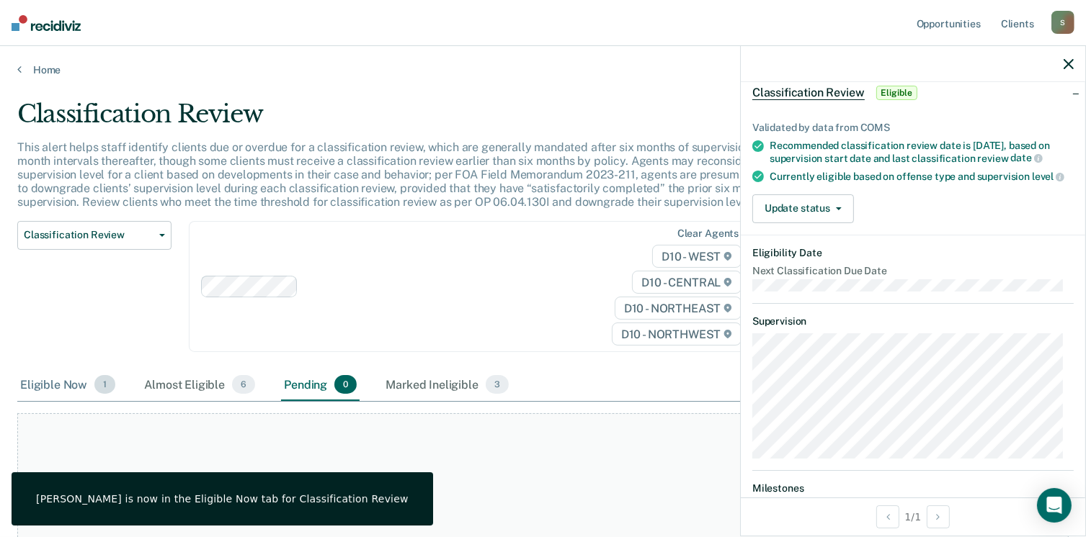
click at [70, 380] on div "Eligible Now 1" at bounding box center [67, 386] width 101 height 32
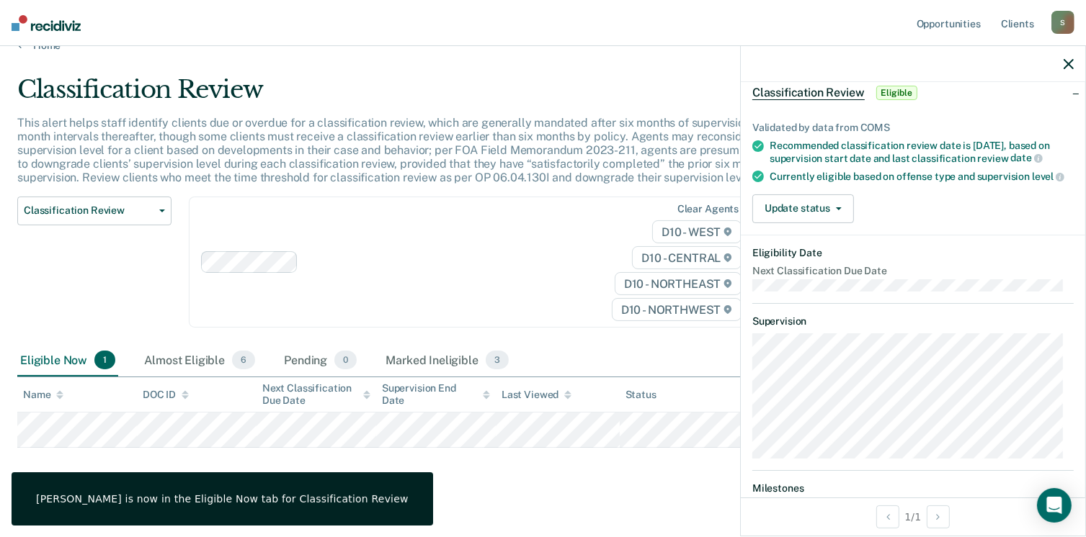
scroll to position [37, 0]
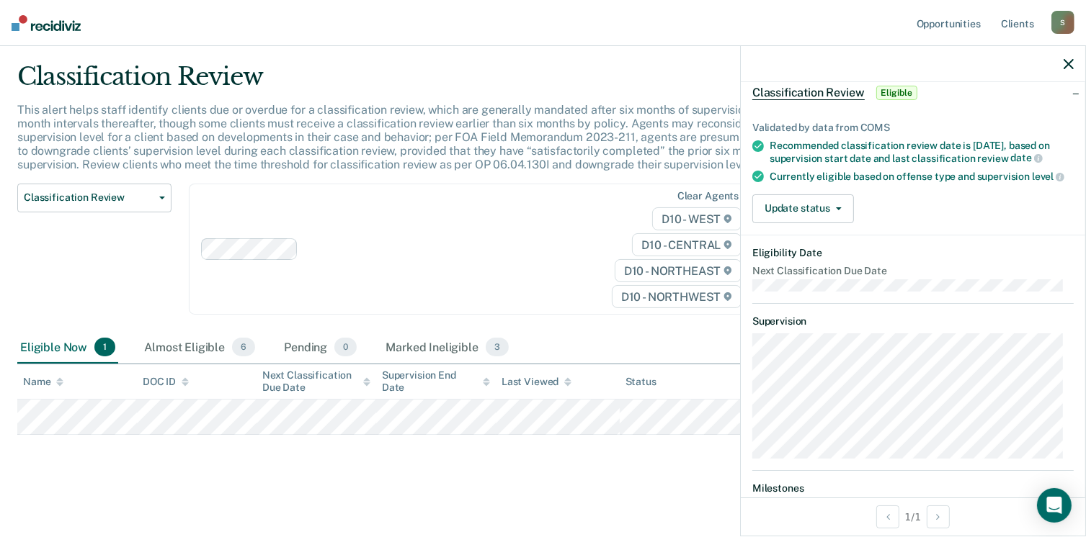
click at [1066, 63] on icon "button" at bounding box center [1068, 64] width 10 height 10
